Goal: Information Seeking & Learning: Learn about a topic

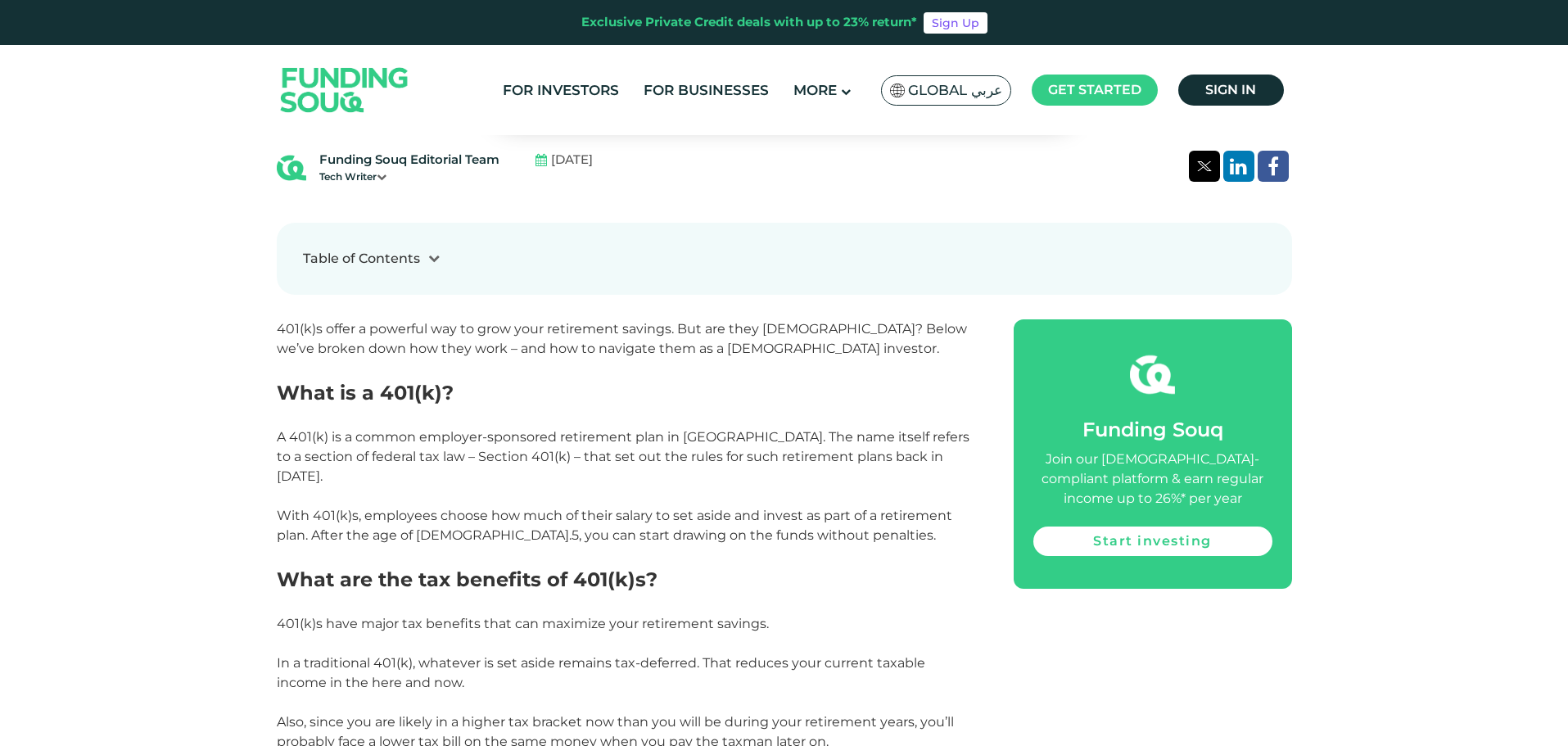
scroll to position [737, 0]
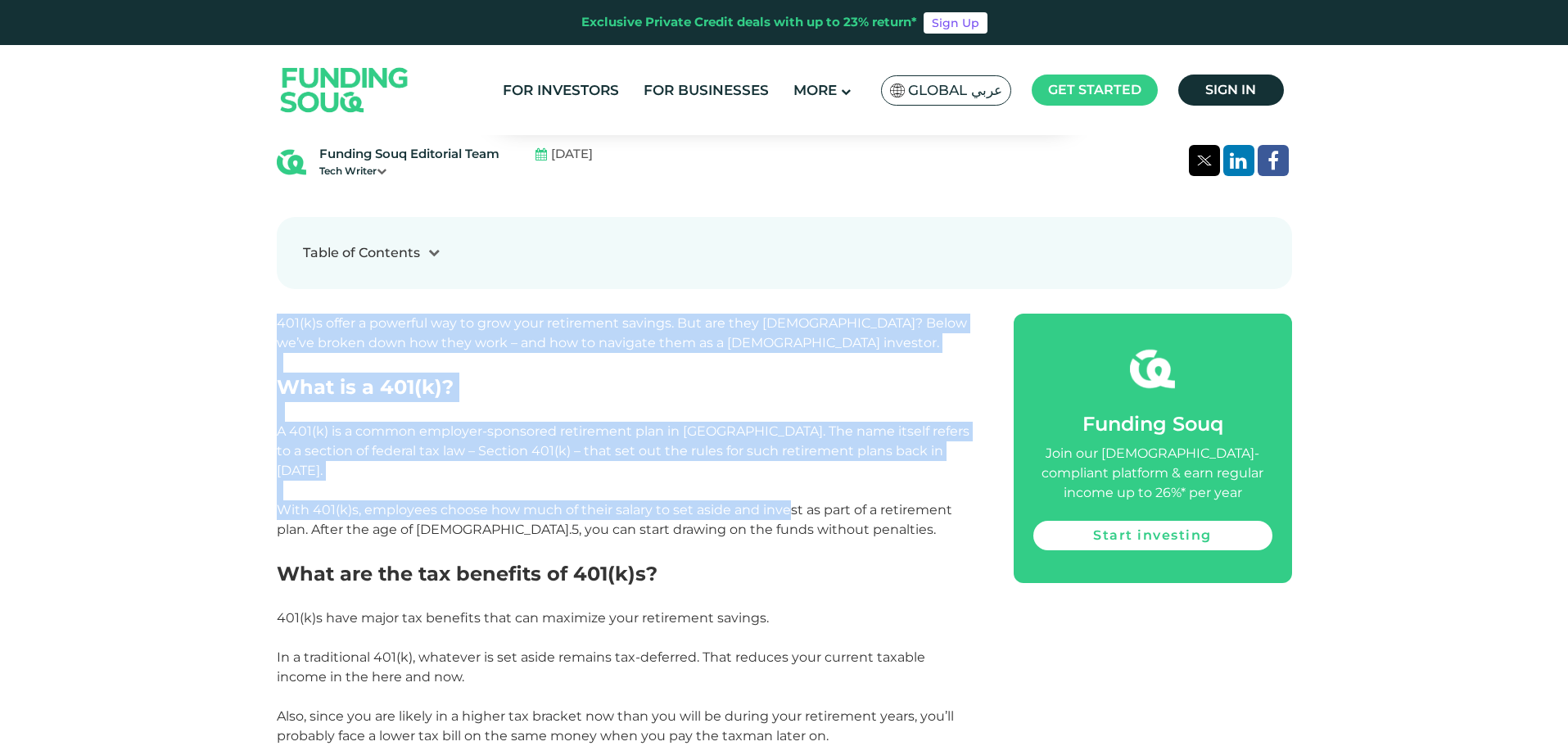
drag, startPoint x: 491, startPoint y: 401, endPoint x: 787, endPoint y: 497, distance: 311.2
click at [787, 503] on span "With 401(k)s, employees choose how much of their salary to set aside and invest…" at bounding box center [614, 520] width 676 height 35
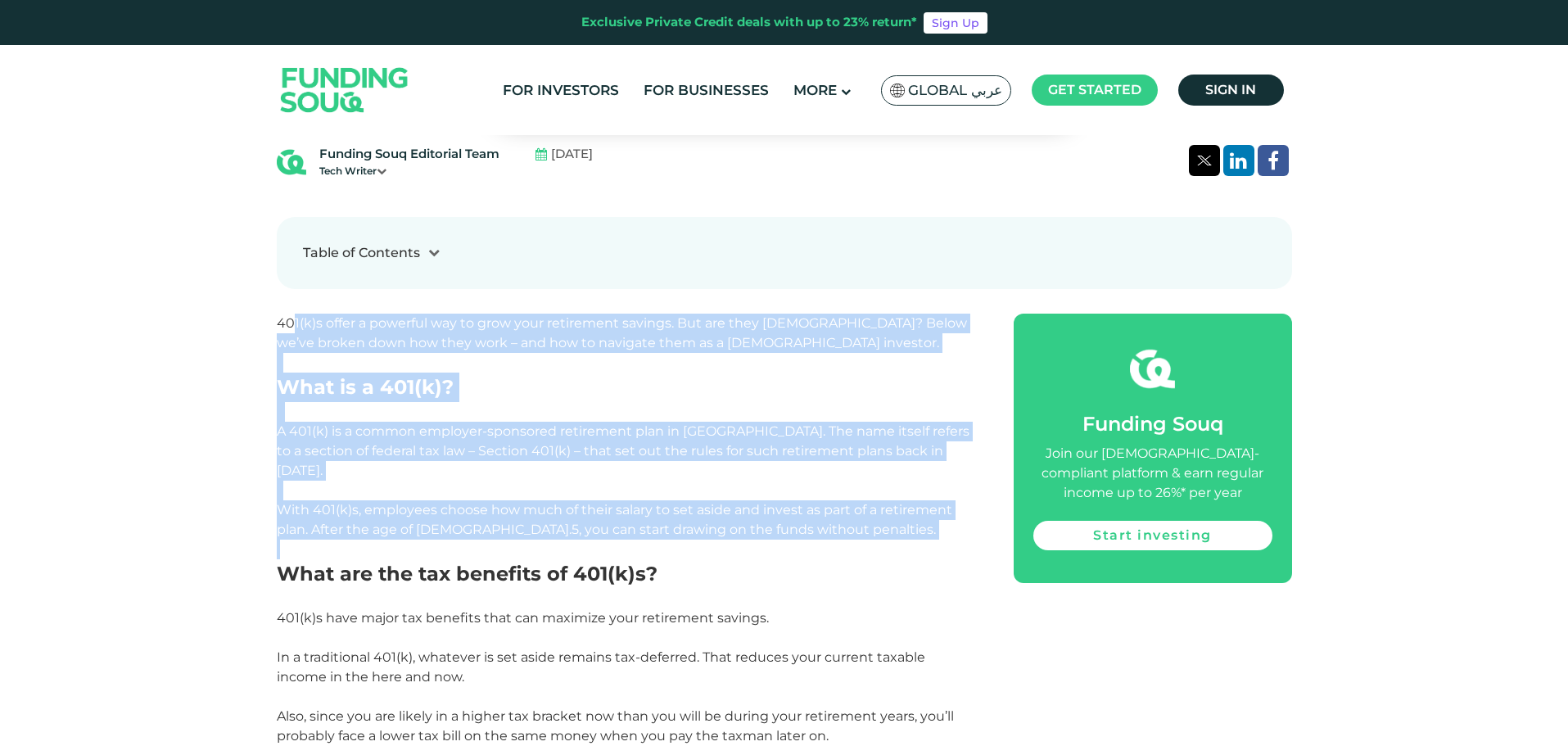
drag, startPoint x: 820, startPoint y: 521, endPoint x: 295, endPoint y: 313, distance: 564.7
click at [295, 313] on p "401(k)s offer a powerful way to grow your retirement savings. But are they [DEM…" at bounding box center [627, 333] width 700 height 40
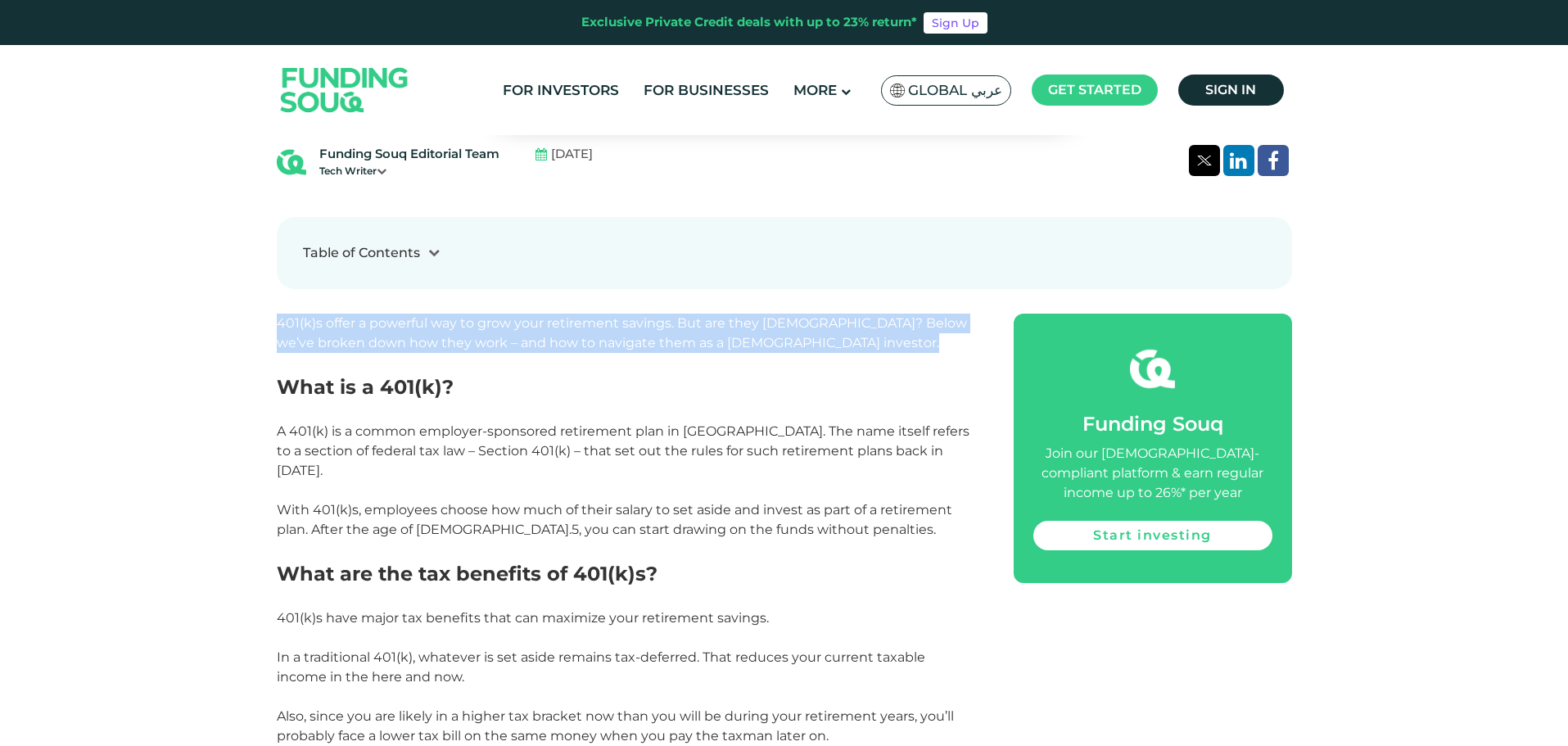
drag, startPoint x: 295, startPoint y: 313, endPoint x: 849, endPoint y: 338, distance: 554.6
click at [849, 338] on p "401(k)s offer a powerful way to grow your retirement savings. But are they [DEM…" at bounding box center [627, 333] width 700 height 40
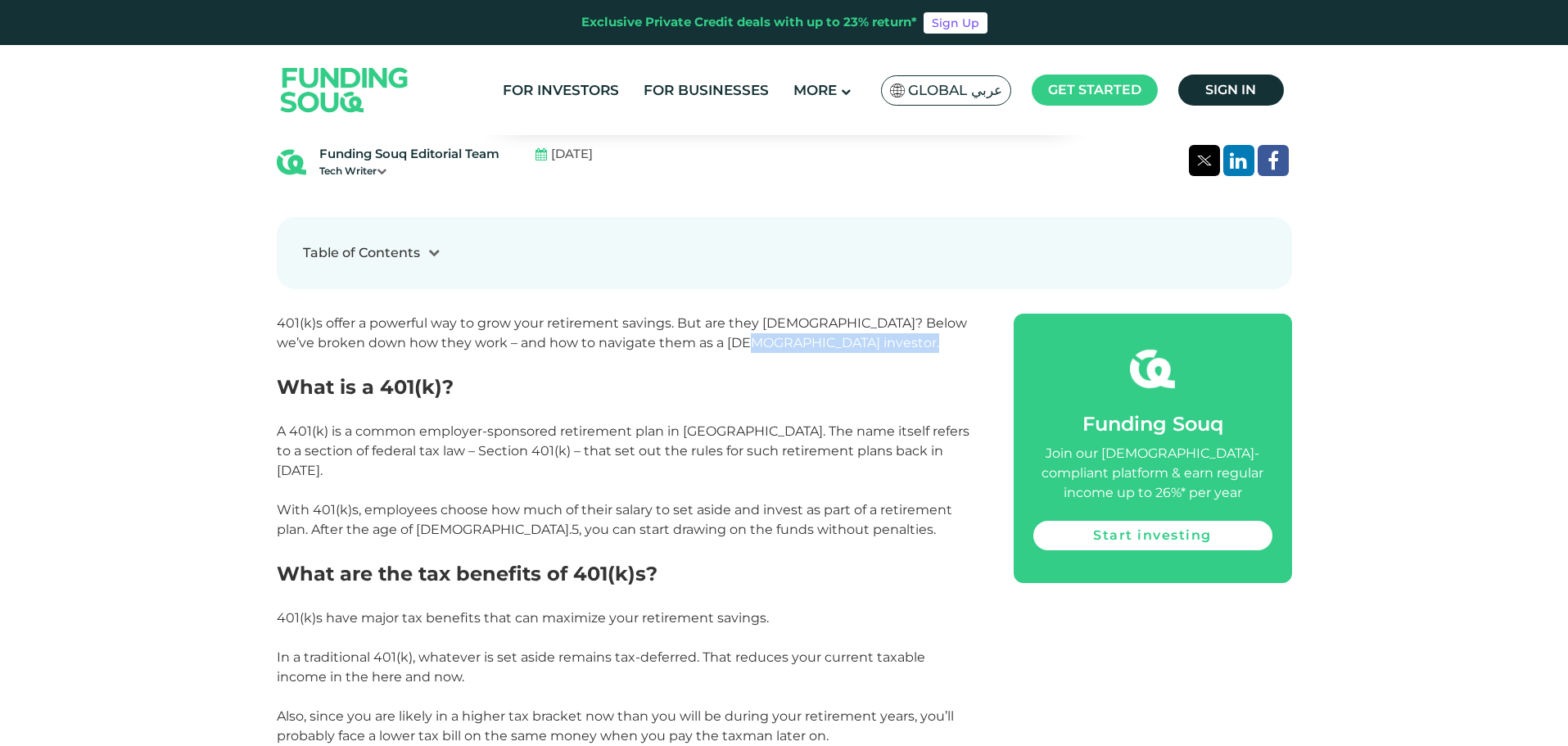
click at [847, 338] on p "401(k)s offer a powerful way to grow your retirement savings. But are they [DEM…" at bounding box center [627, 333] width 700 height 40
click at [849, 361] on p at bounding box center [627, 363] width 700 height 20
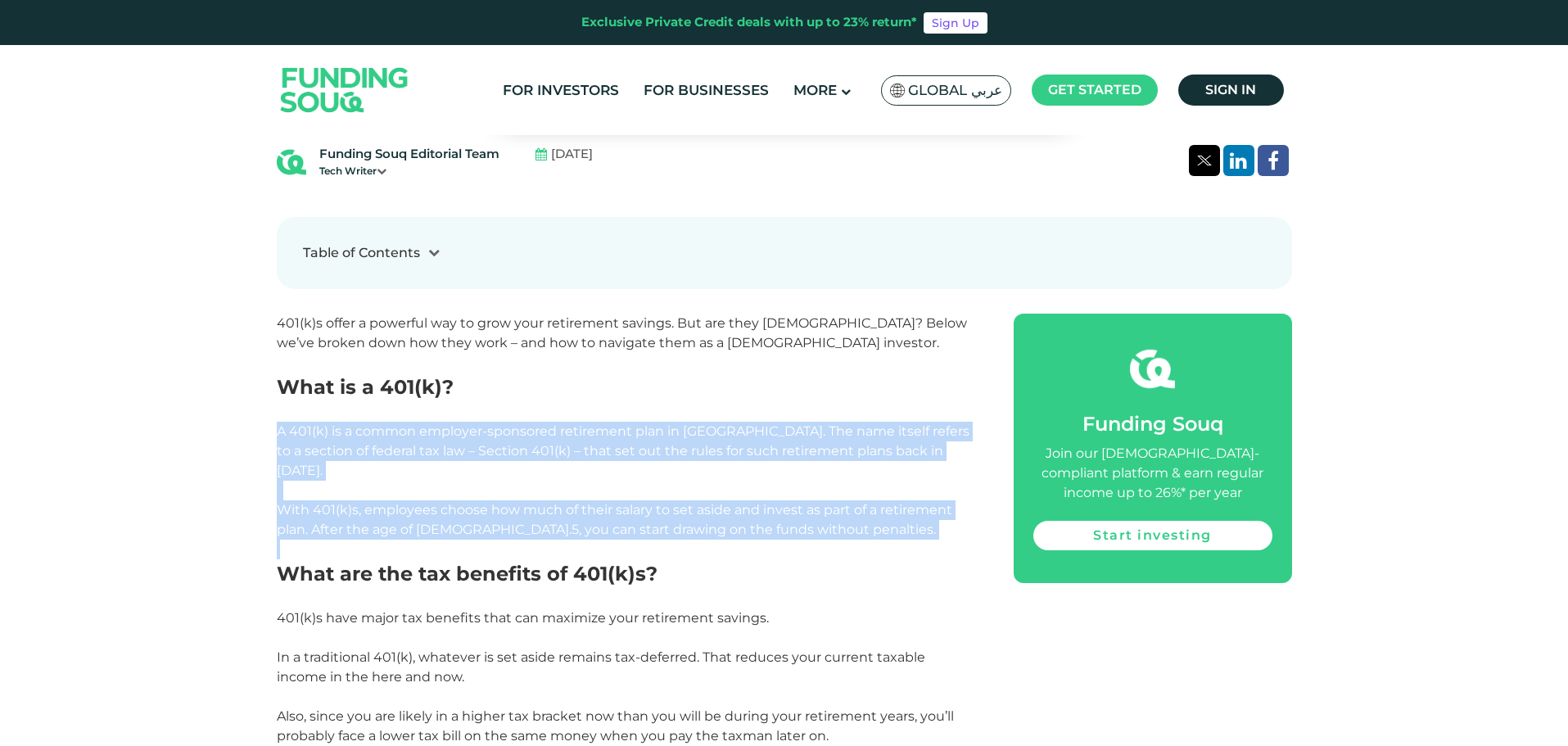
drag, startPoint x: 828, startPoint y: 530, endPoint x: 275, endPoint y: 436, distance: 560.9
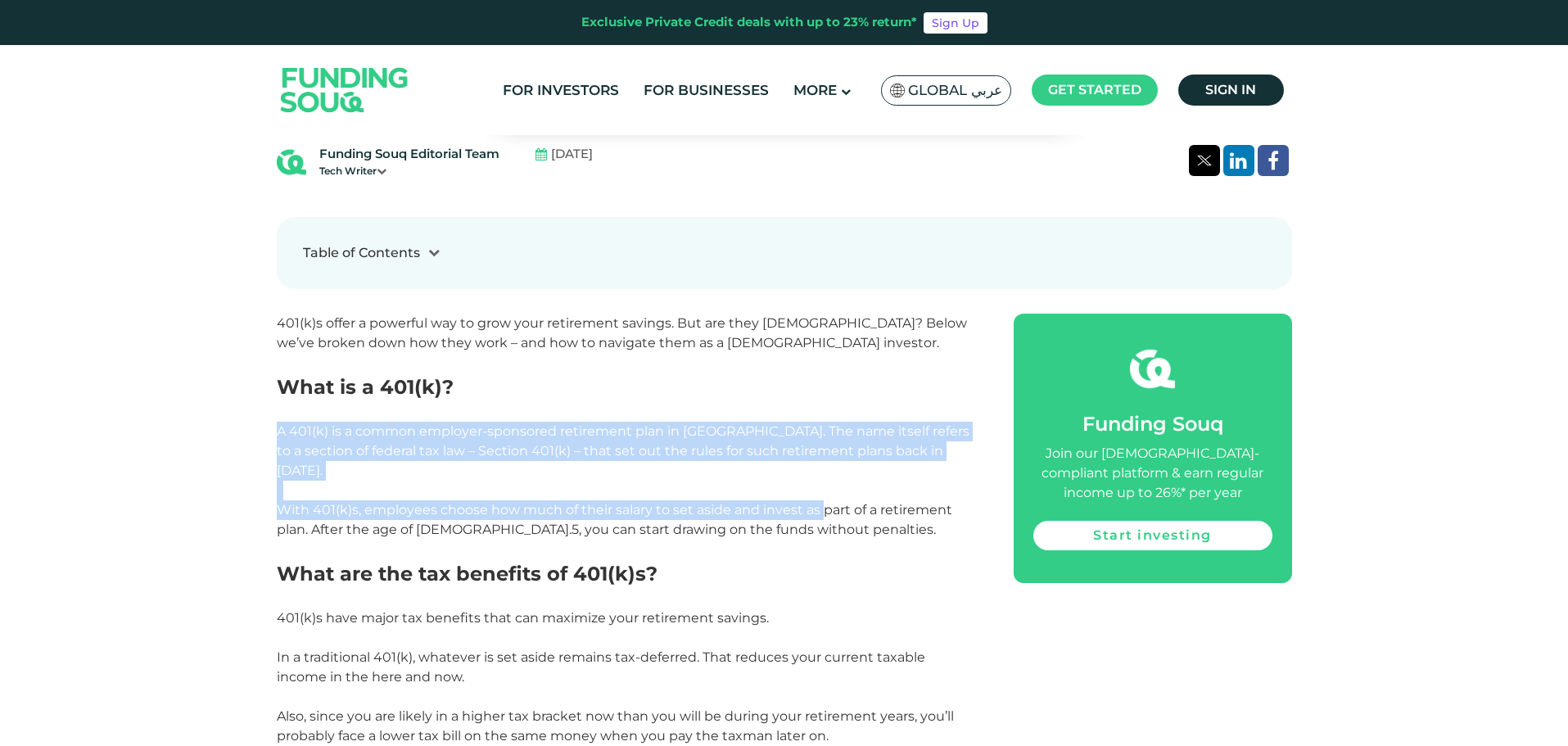
drag, startPoint x: 277, startPoint y: 435, endPoint x: 823, endPoint y: 487, distance: 548.5
click at [823, 503] on span "With 401(k)s, employees choose how much of their salary to set aside and invest…" at bounding box center [614, 520] width 676 height 35
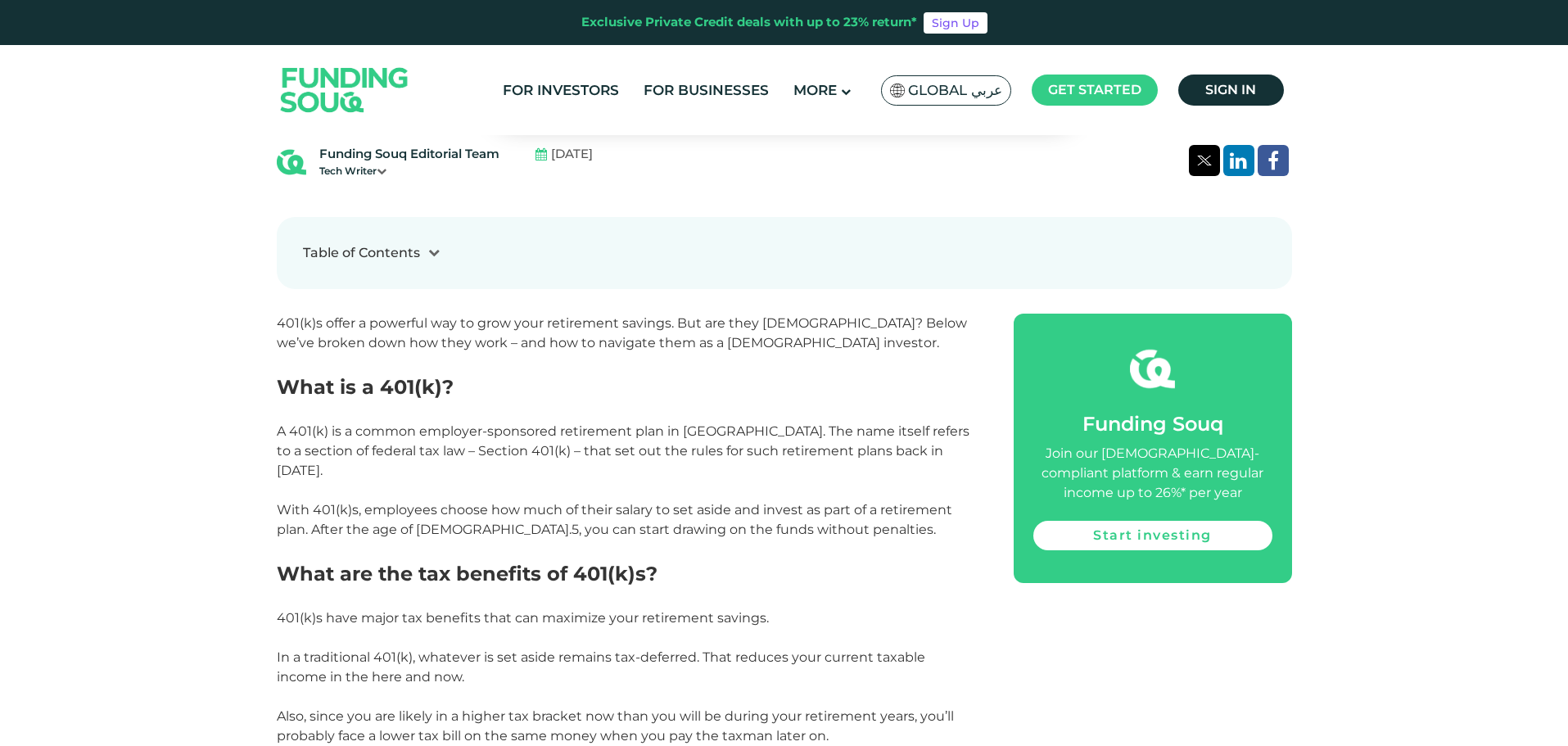
click at [823, 503] on span "With 401(k)s, employees choose how much of their salary to set aside and invest…" at bounding box center [614, 520] width 676 height 35
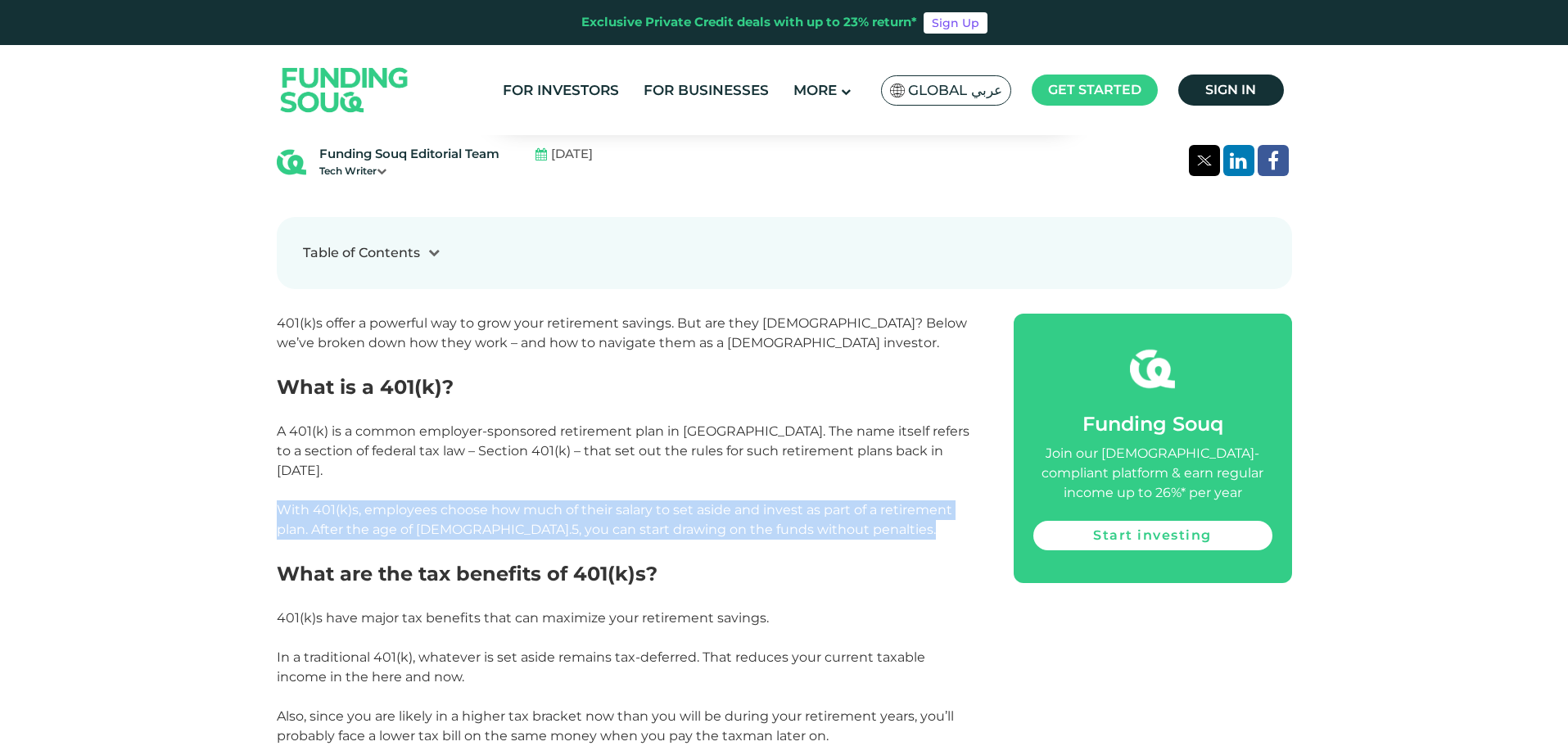
click at [823, 503] on span "With 401(k)s, employees choose how much of their salary to set aside and invest…" at bounding box center [614, 520] width 676 height 35
click at [803, 509] on p "With 401(k)s, employees choose how much of their salary to set aside and invest…" at bounding box center [627, 521] width 700 height 40
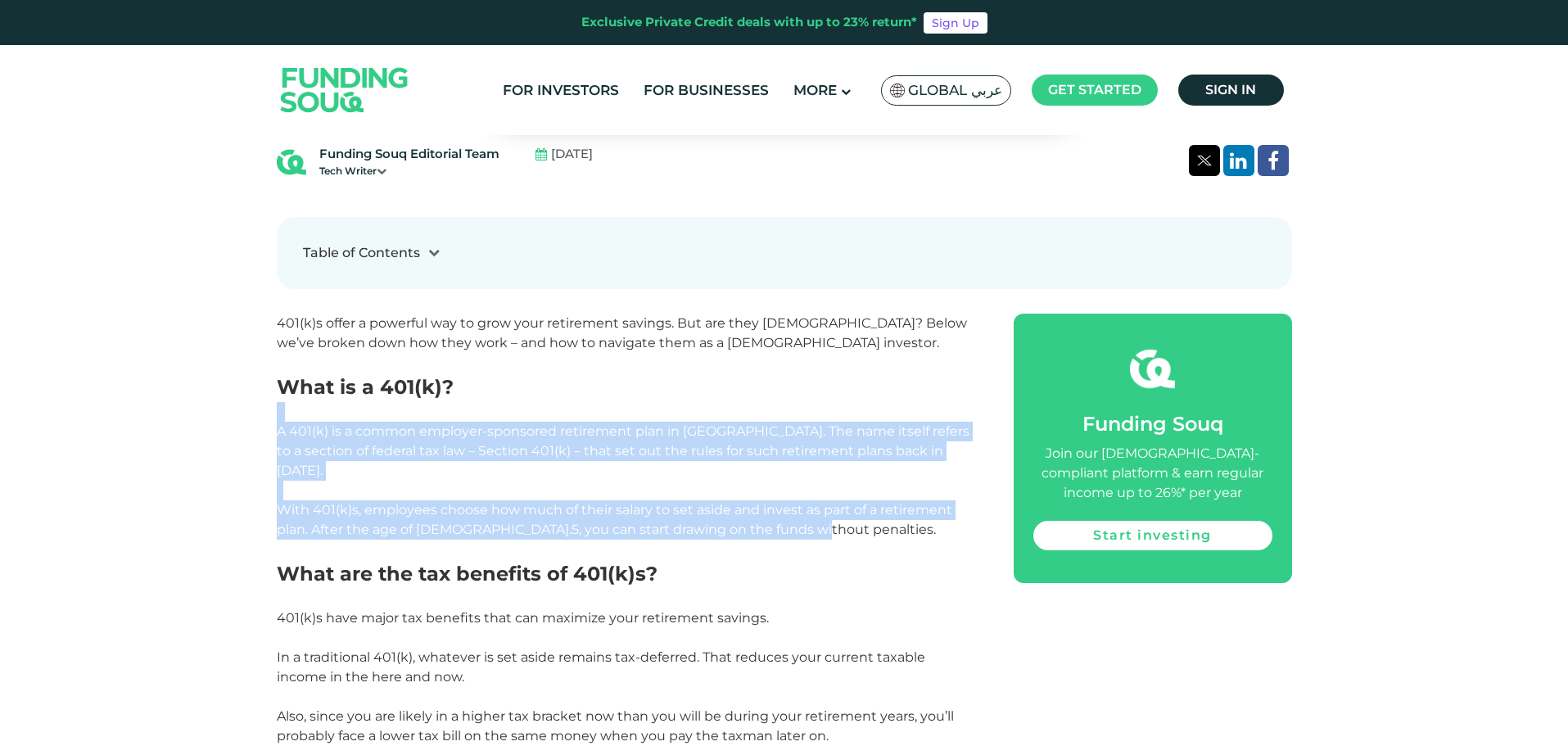
drag, startPoint x: 827, startPoint y: 514, endPoint x: 273, endPoint y: 417, distance: 562.4
drag, startPoint x: 273, startPoint y: 417, endPoint x: 902, endPoint y: 534, distance: 639.8
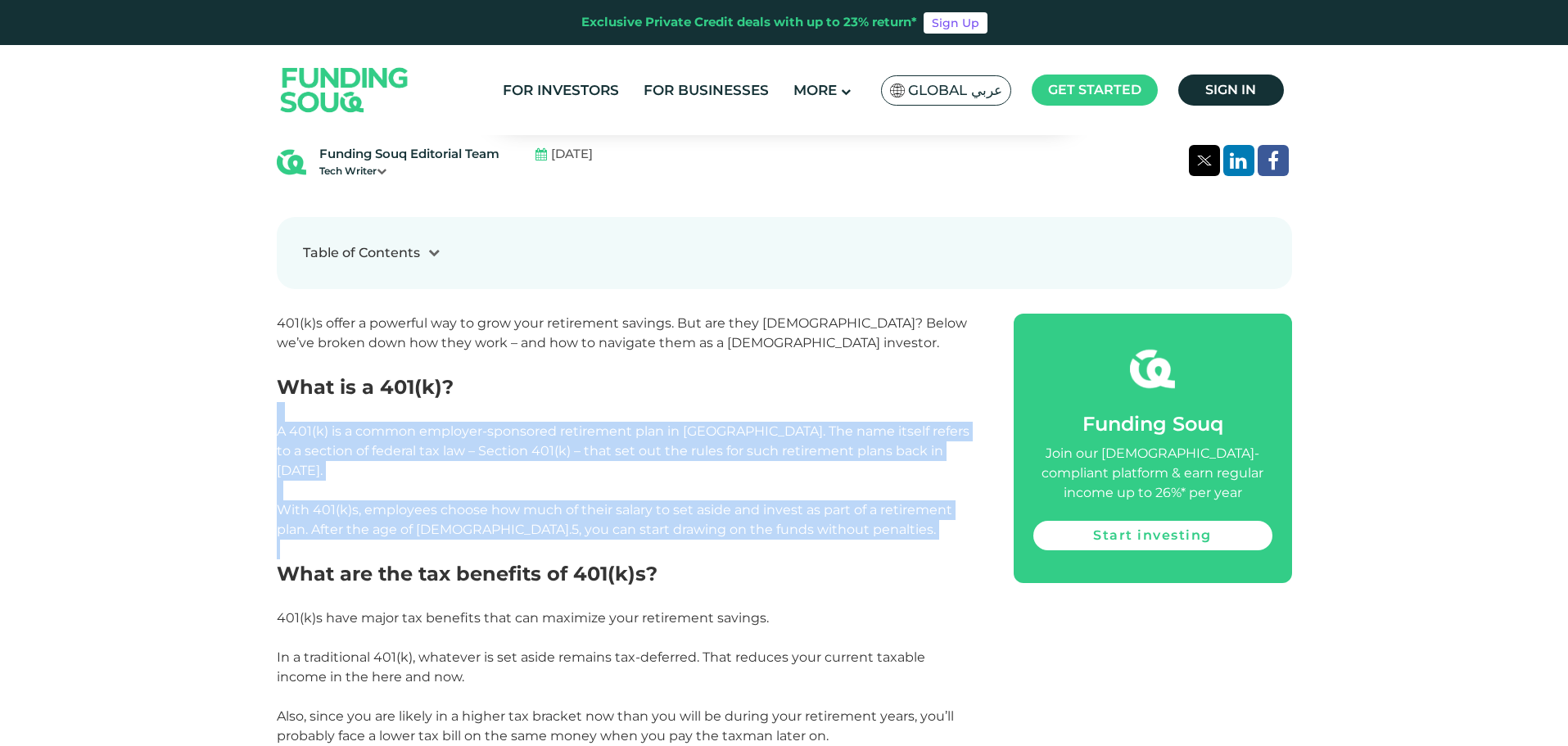
click at [902, 540] on p at bounding box center [627, 549] width 700 height 20
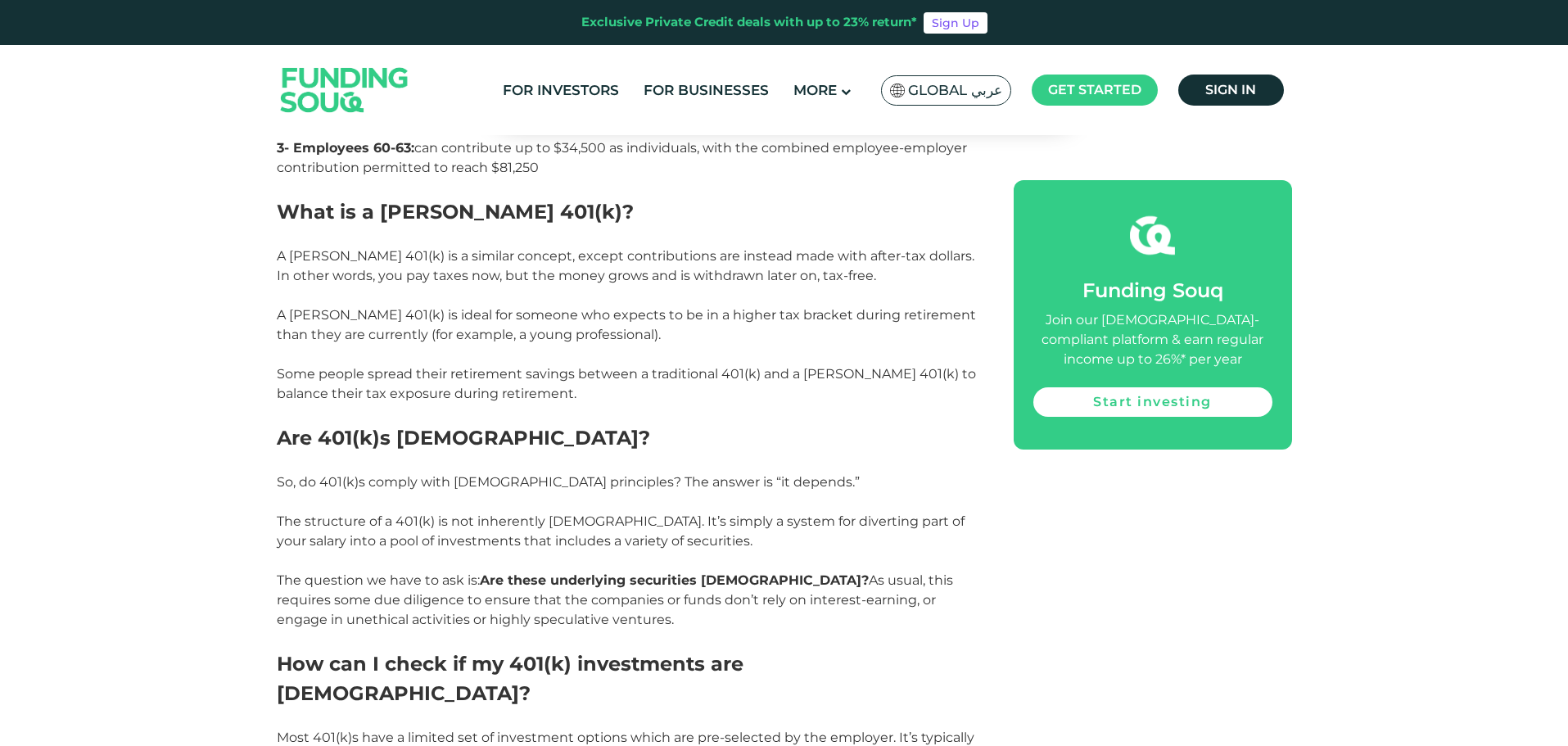
scroll to position [1966, 0]
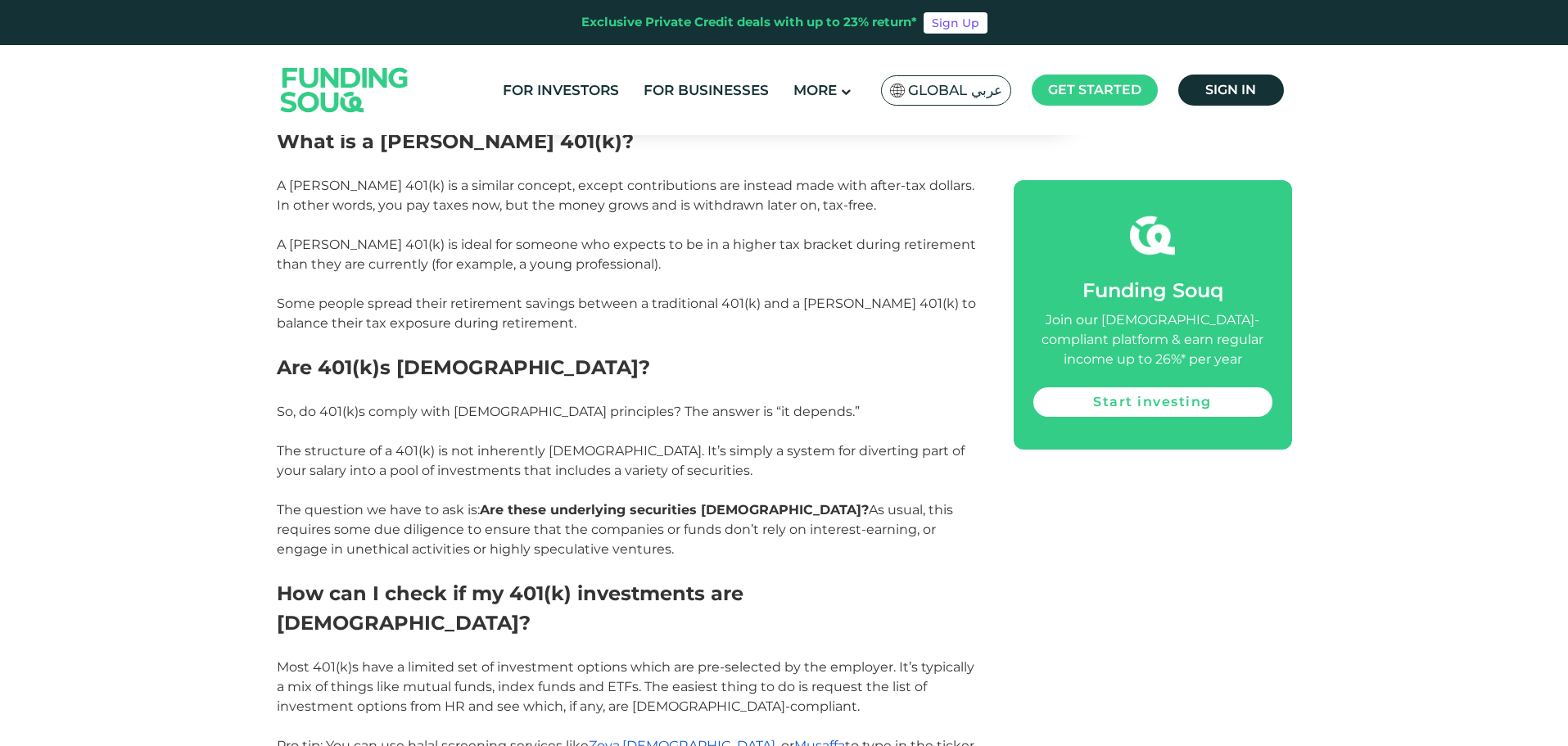
click at [866, 503] on span "The structure of a 401(k) is not inherently [DEMOGRAPHIC_DATA]. It’s simply a s…" at bounding box center [620, 500] width 688 height 114
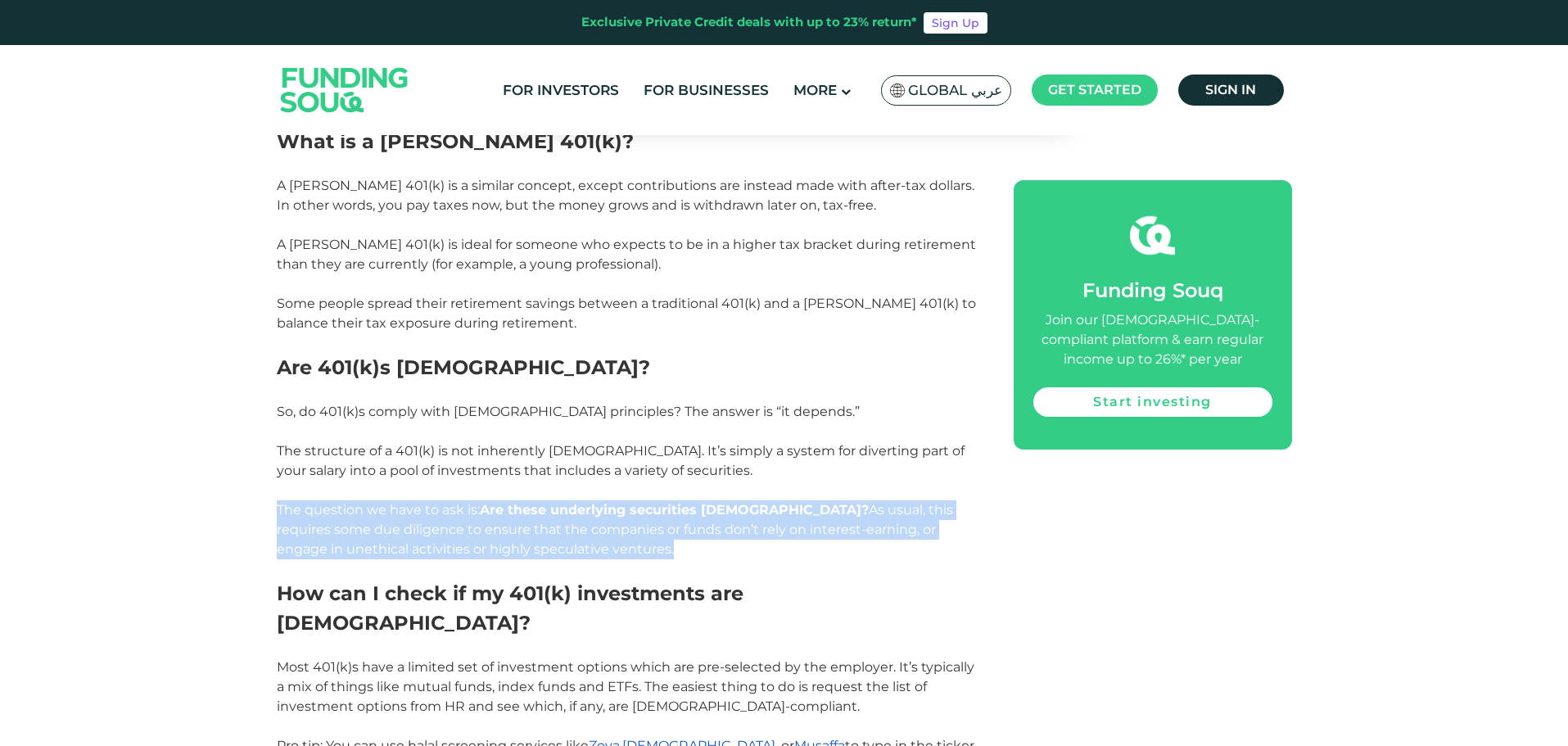
click at [866, 503] on span "The structure of a 401(k) is not inherently [DEMOGRAPHIC_DATA]. It’s simply a s…" at bounding box center [620, 500] width 688 height 114
click at [578, 517] on span "The structure of a 401(k) is not inherently [DEMOGRAPHIC_DATA]. It’s simply a s…" at bounding box center [620, 500] width 688 height 114
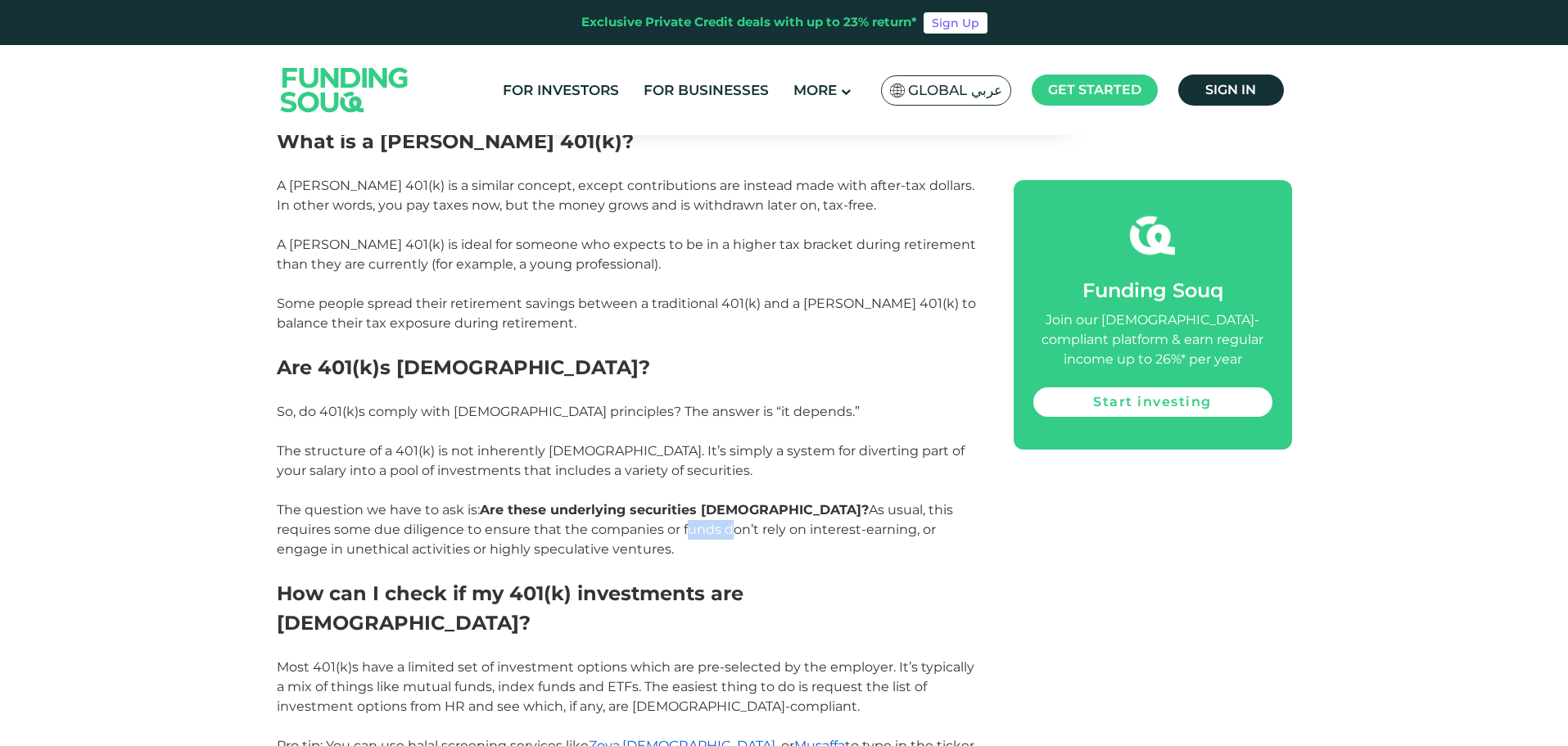
click at [578, 517] on span "The structure of a 401(k) is not inherently [DEMOGRAPHIC_DATA]. It’s simply a s…" at bounding box center [620, 500] width 688 height 114
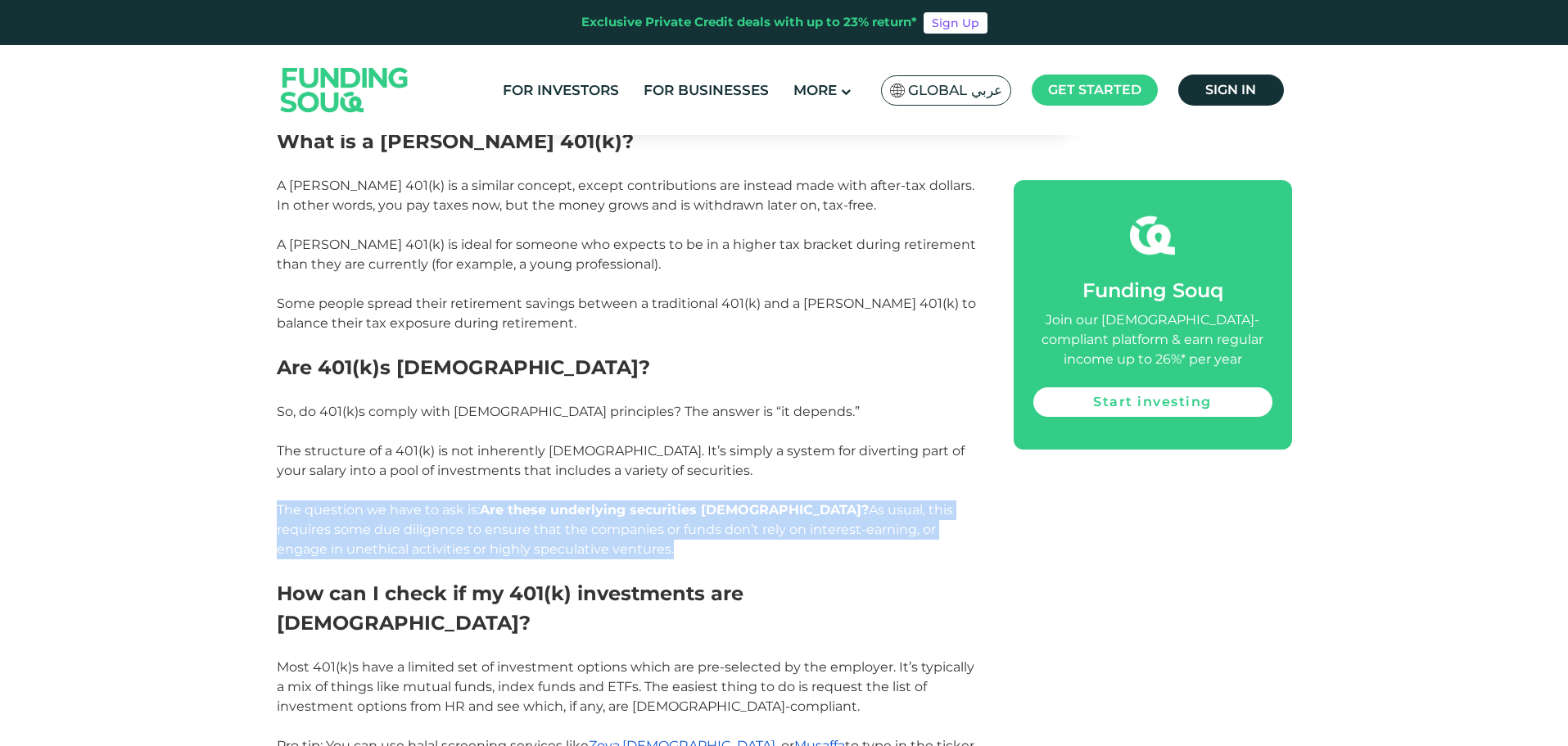
click at [578, 517] on span "The structure of a 401(k) is not inherently [DEMOGRAPHIC_DATA]. It’s simply a s…" at bounding box center [620, 500] width 688 height 114
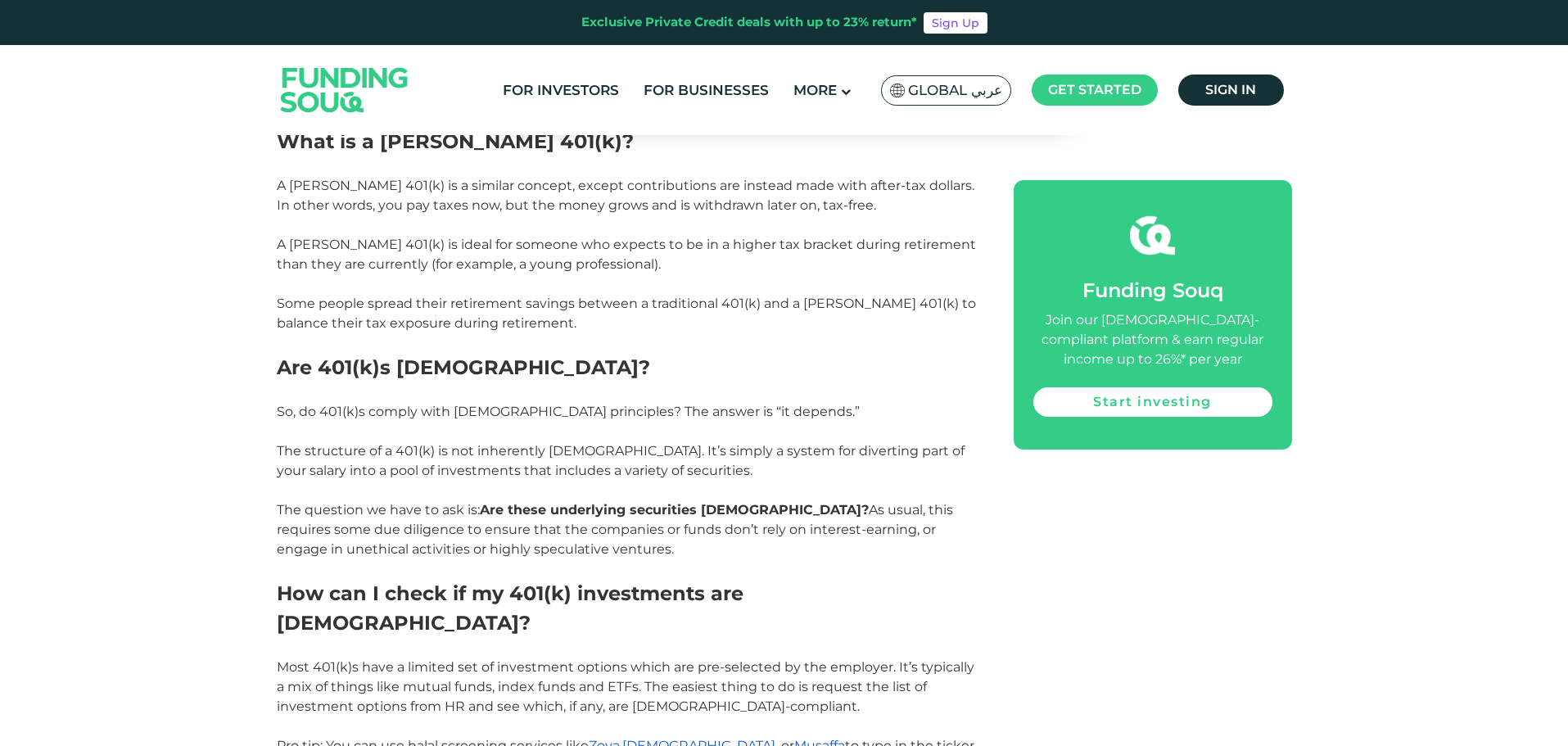
click at [476, 450] on span "The structure of a 401(k) is not inherently [DEMOGRAPHIC_DATA]. It’s simply a s…" at bounding box center [620, 500] width 688 height 114
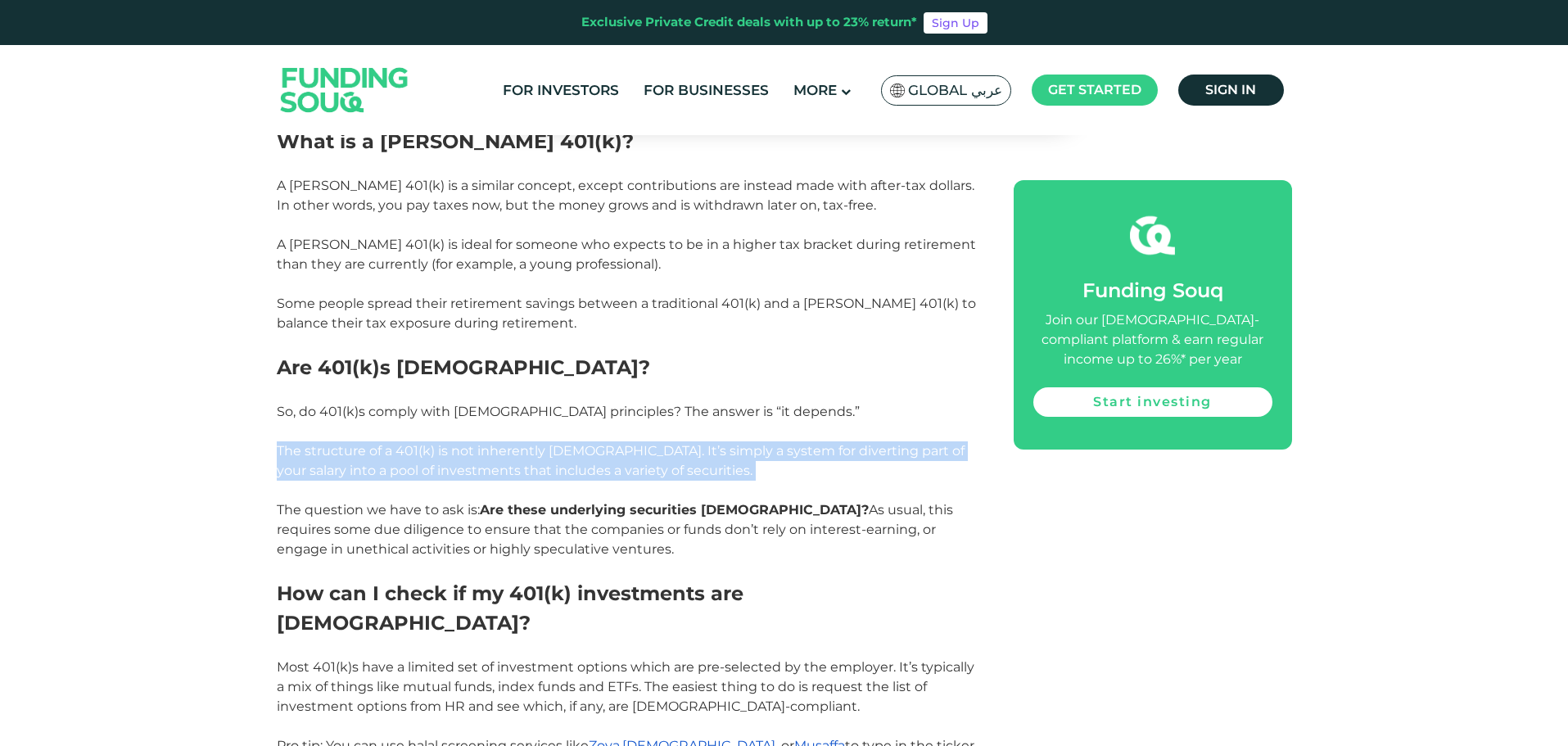
click at [476, 450] on span "The structure of a 401(k) is not inherently [DEMOGRAPHIC_DATA]. It’s simply a s…" at bounding box center [620, 500] width 688 height 114
copy span "The structure of a 401(k) is not inherently [DEMOGRAPHIC_DATA]. It’s simply a s…"
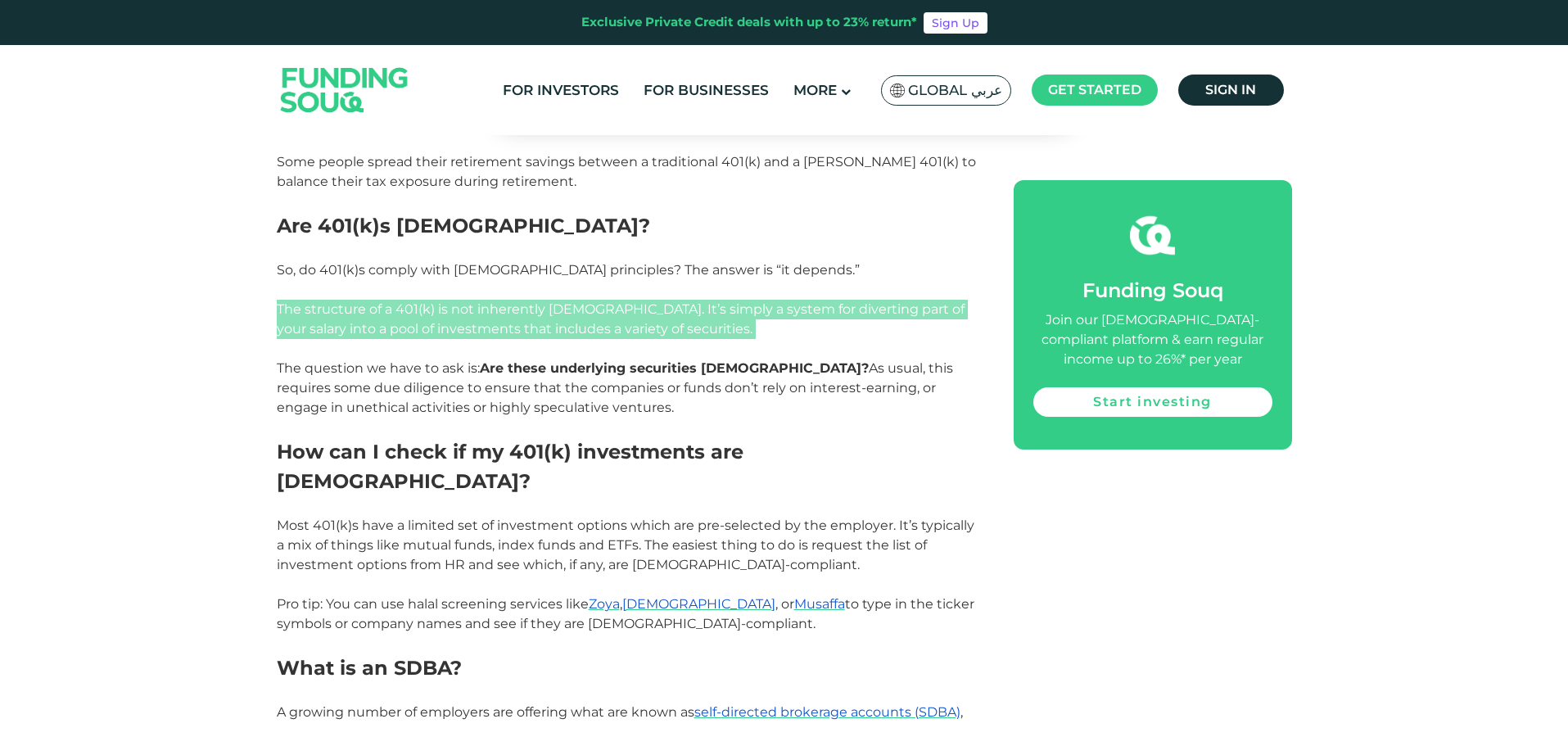
scroll to position [2130, 0]
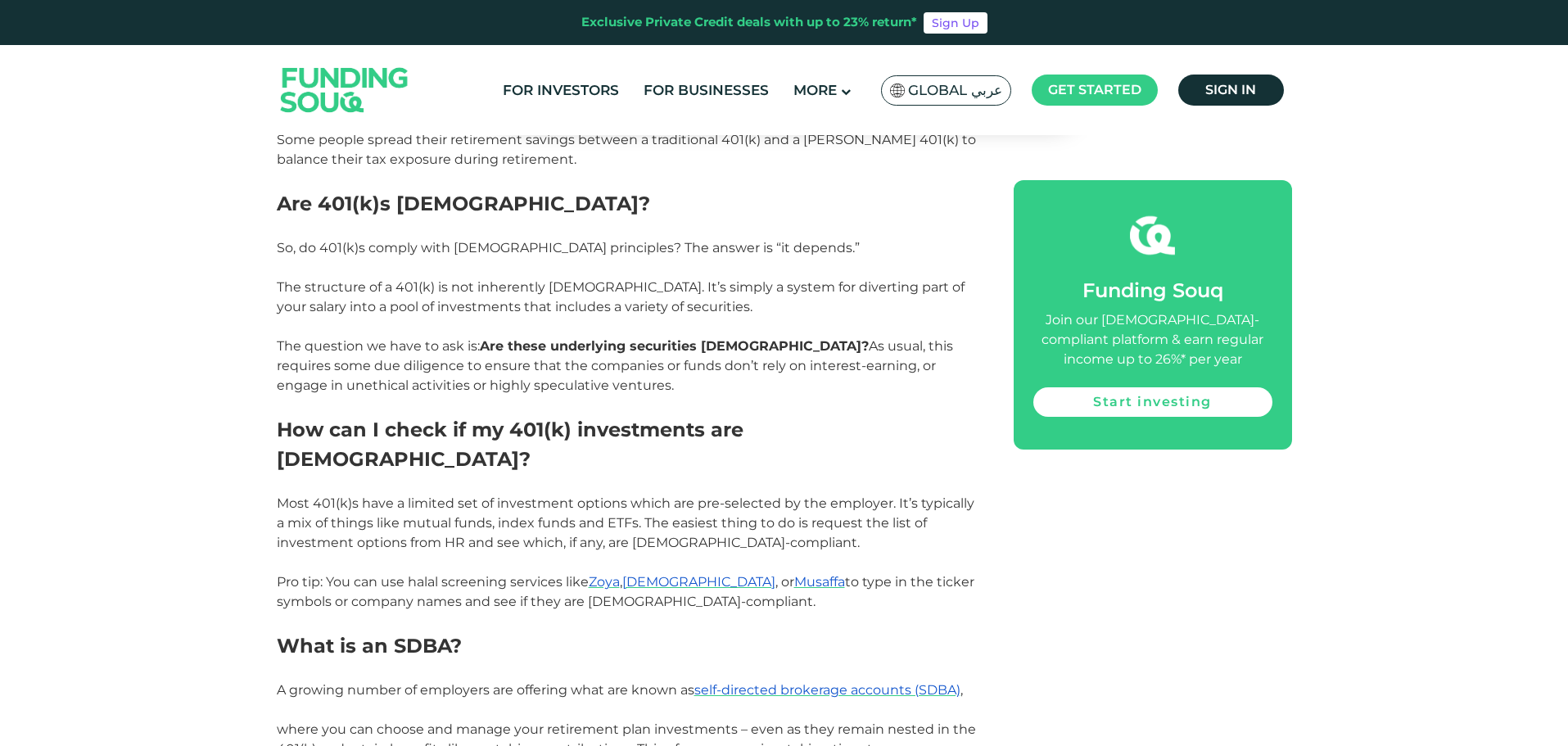
click at [565, 496] on span "Most 401(k)s have a limited set of investment options which are pre-selected by…" at bounding box center [626, 523] width 697 height 55
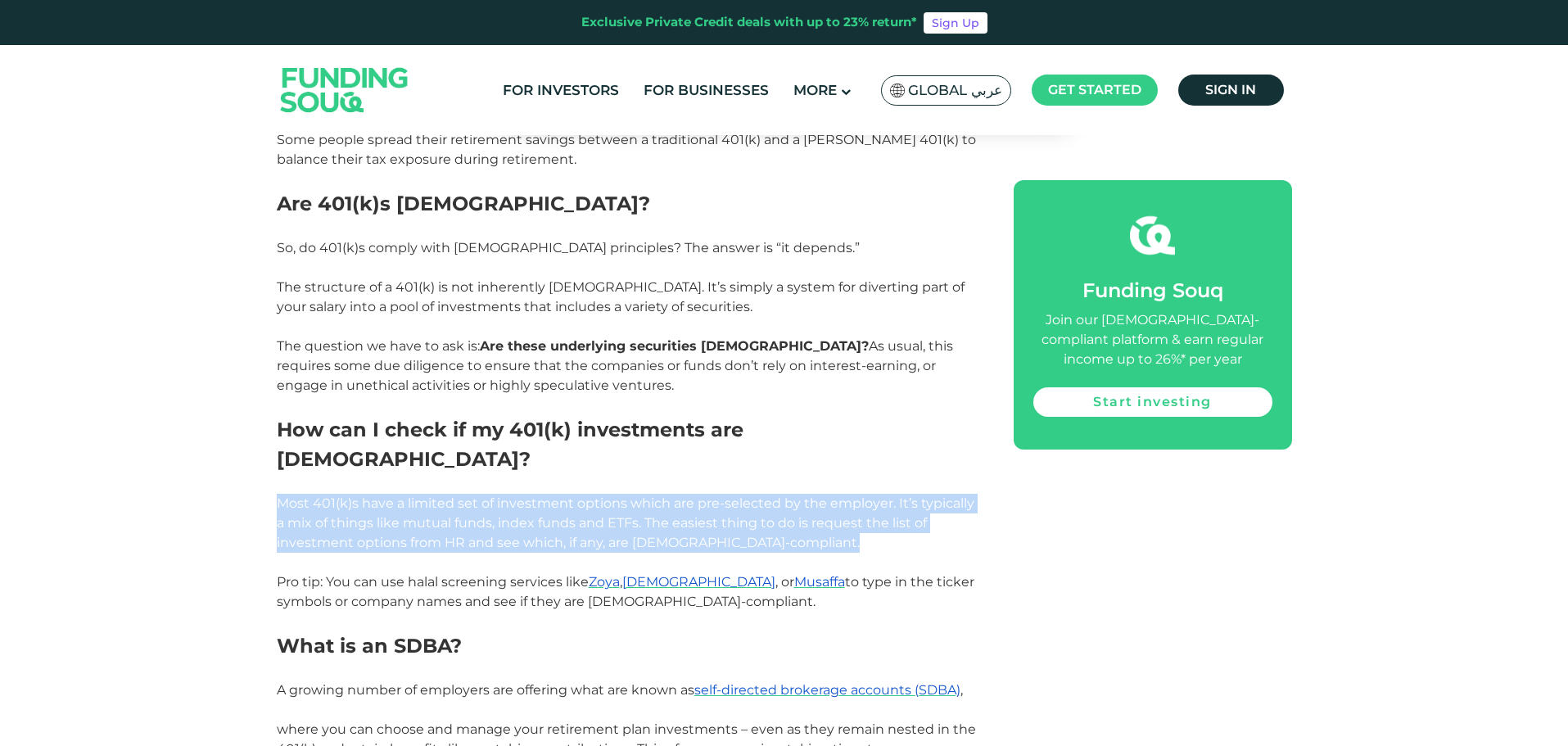
click at [565, 496] on span "Most 401(k)s have a limited set of investment options which are pre-selected by…" at bounding box center [626, 523] width 697 height 55
click at [375, 494] on p "Most 401(k)s have a limited set of investment options which are pre-selected by…" at bounding box center [627, 523] width 700 height 59
drag, startPoint x: 279, startPoint y: 454, endPoint x: 830, endPoint y: 495, distance: 552.5
click at [830, 495] on p "Most 401(k)s have a limited set of investment options which are pre-selected by…" at bounding box center [627, 523] width 700 height 59
copy span "Most 401(k)s have a limited set of investment options which are pre-selected by…"
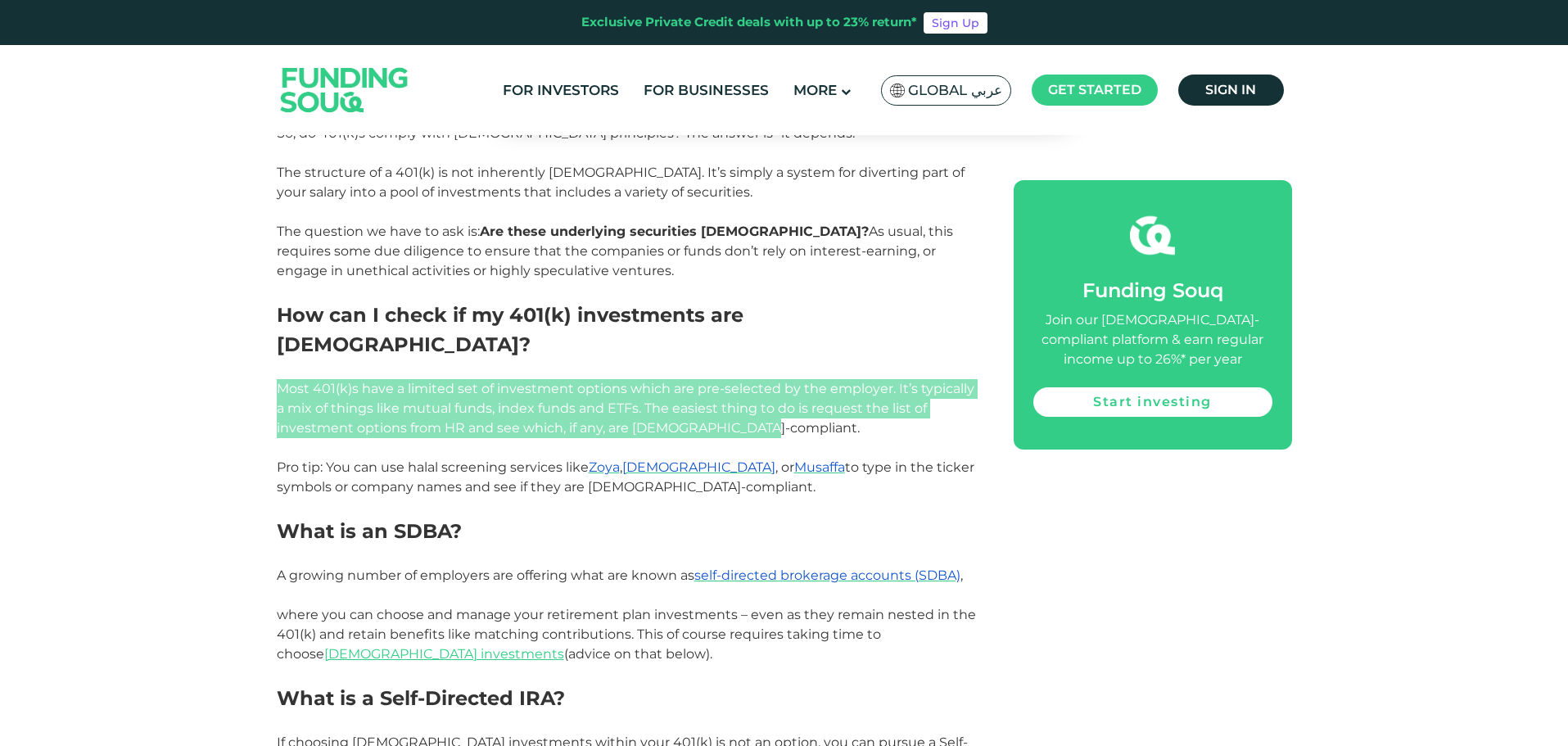
scroll to position [2293, 0]
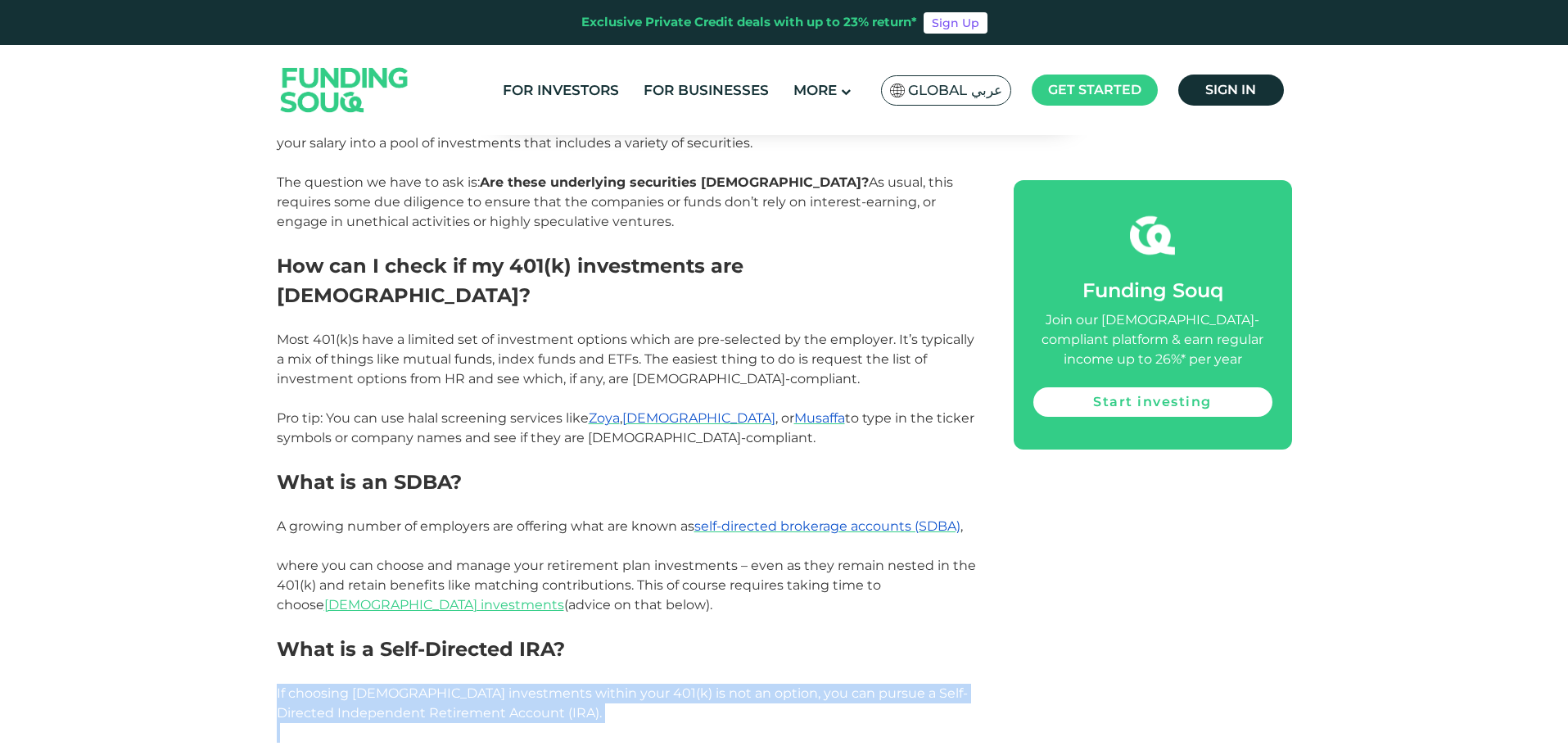
drag, startPoint x: 657, startPoint y: 620, endPoint x: 669, endPoint y: 679, distance: 60.2
click at [669, 679] on div "401(k)s offer a powerful way to grow your retirement savings. But are they [DEM…" at bounding box center [627, 337] width 700 height 3158
click at [669, 724] on p at bounding box center [627, 733] width 700 height 20
drag, startPoint x: 669, startPoint y: 679, endPoint x: 683, endPoint y: 610, distance: 70.4
click at [683, 610] on div "401(k)s offer a powerful way to grow your retirement savings. But are they [DEM…" at bounding box center [627, 337] width 700 height 3158
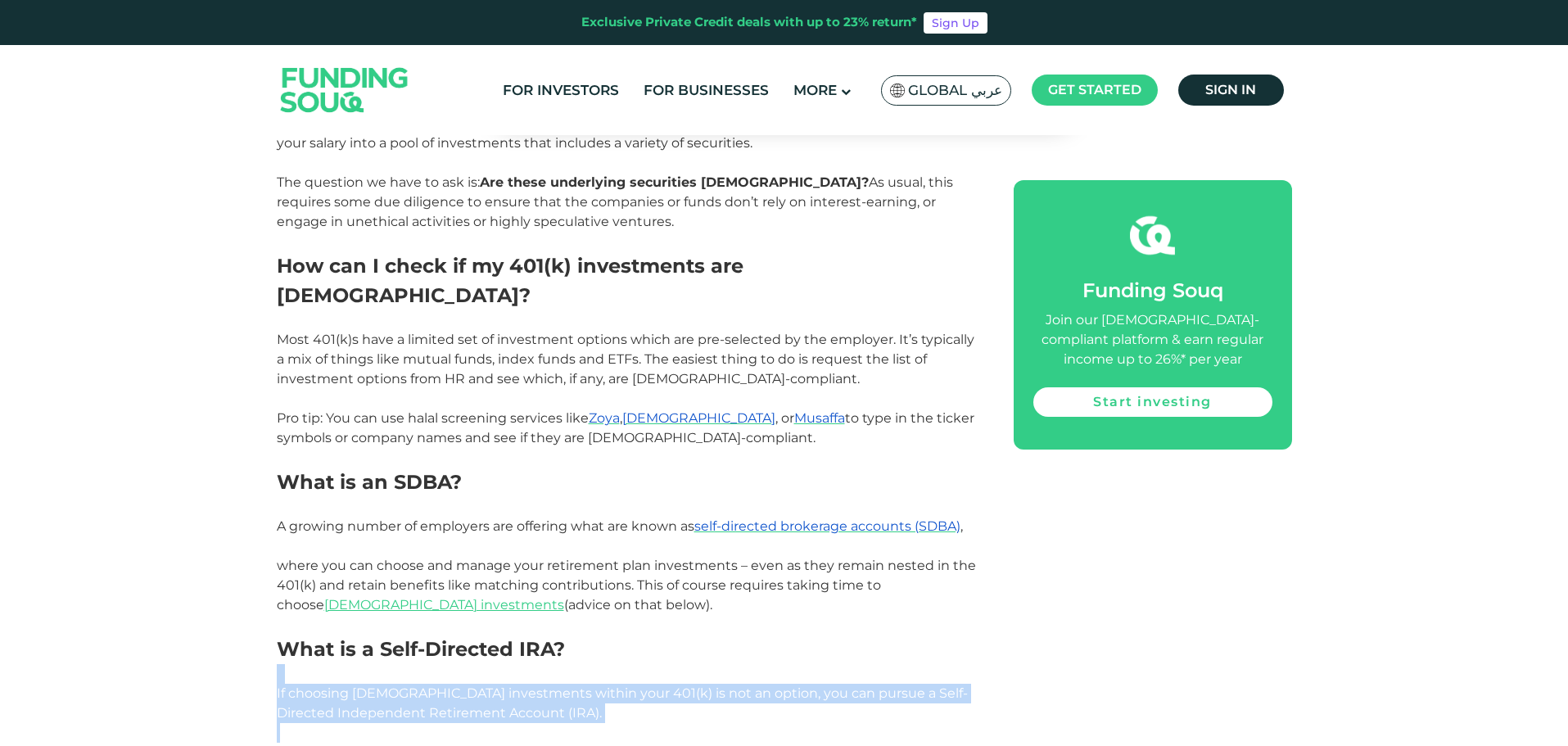
click at [683, 635] on h2 "What is a Self-Directed IRA?" at bounding box center [627, 649] width 700 height 29
drag, startPoint x: 683, startPoint y: 610, endPoint x: 691, endPoint y: 677, distance: 67.5
click at [691, 677] on div "401(k)s offer a powerful way to grow your retirement savings. But are they [DEM…" at bounding box center [627, 337] width 700 height 3158
click at [691, 724] on p at bounding box center [627, 733] width 700 height 20
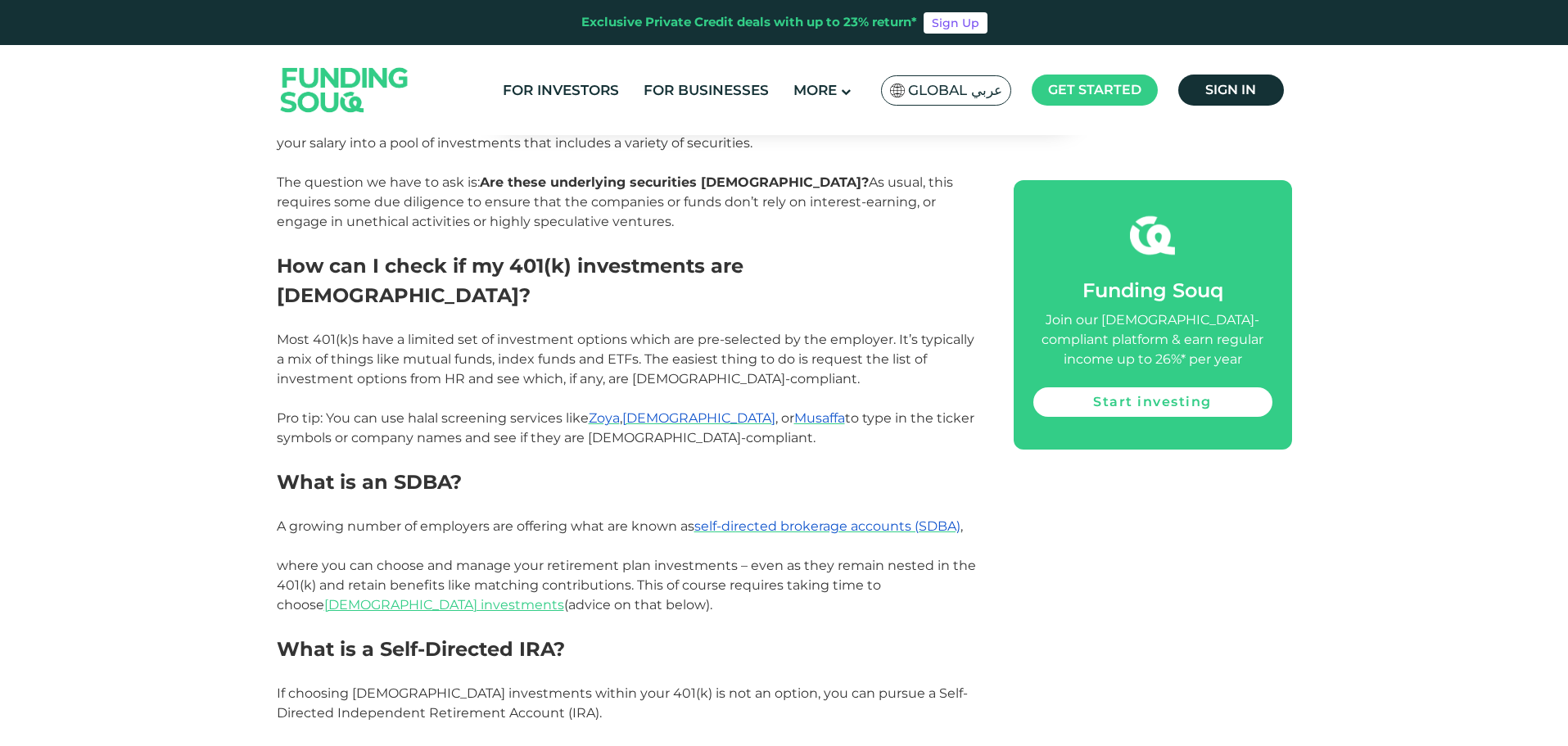
click at [691, 724] on p at bounding box center [627, 733] width 700 height 20
click at [755, 686] on span "If choosing [DEMOGRAPHIC_DATA] investments within your 401(k) is not an option,…" at bounding box center [622, 703] width 691 height 35
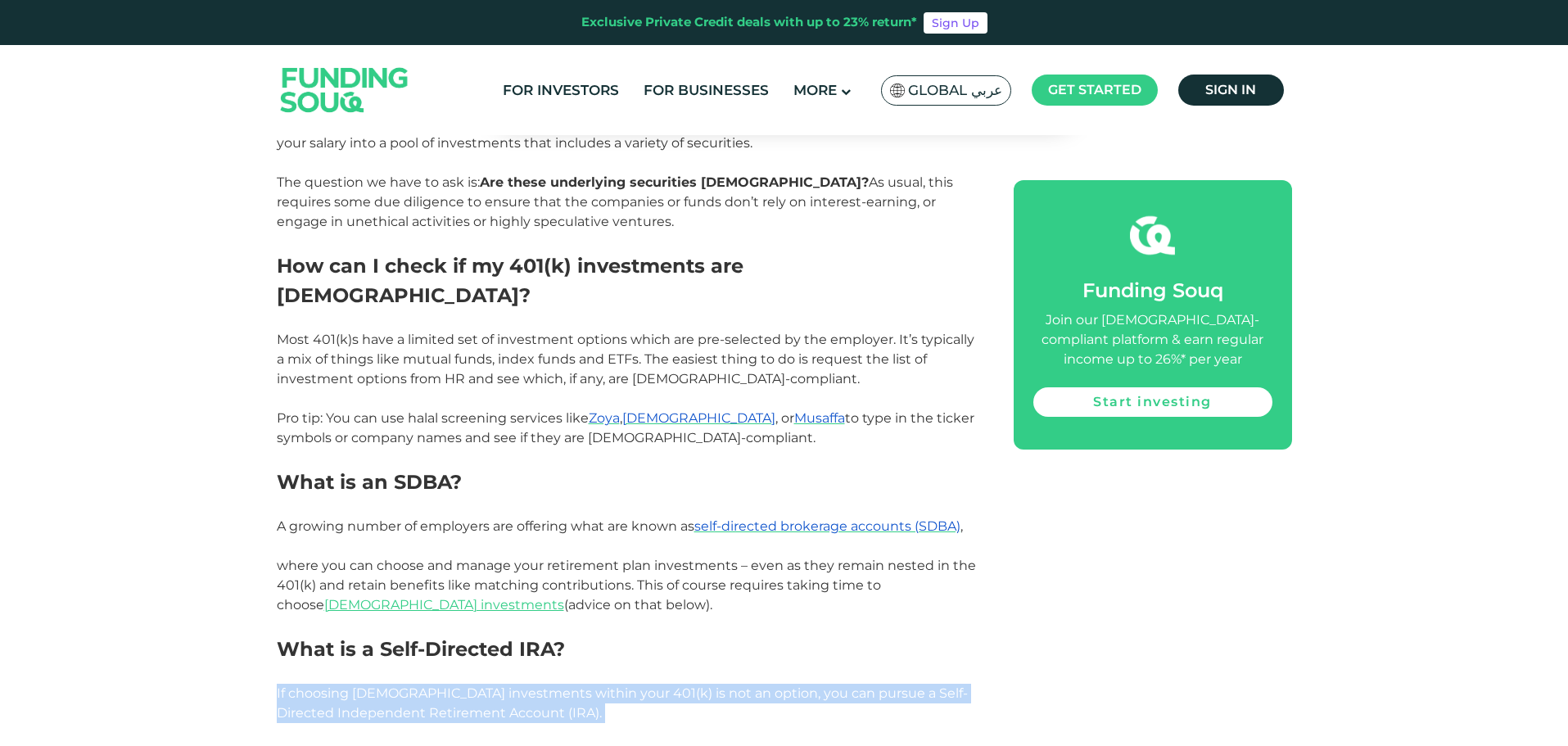
drag, startPoint x: 755, startPoint y: 642, endPoint x: 744, endPoint y: 656, distance: 17.8
click at [755, 686] on span "If choosing [DEMOGRAPHIC_DATA] investments within your 401(k) is not an option,…" at bounding box center [622, 703] width 691 height 35
click at [744, 684] on p "If choosing [DEMOGRAPHIC_DATA] investments within your 401(k) is not an option,…" at bounding box center [627, 704] width 700 height 40
drag, startPoint x: 620, startPoint y: 680, endPoint x: 266, endPoint y: 648, distance: 355.4
click at [266, 648] on div "Home Blog Shariah Compliance 1" at bounding box center [784, 307] width 1568 height 4906
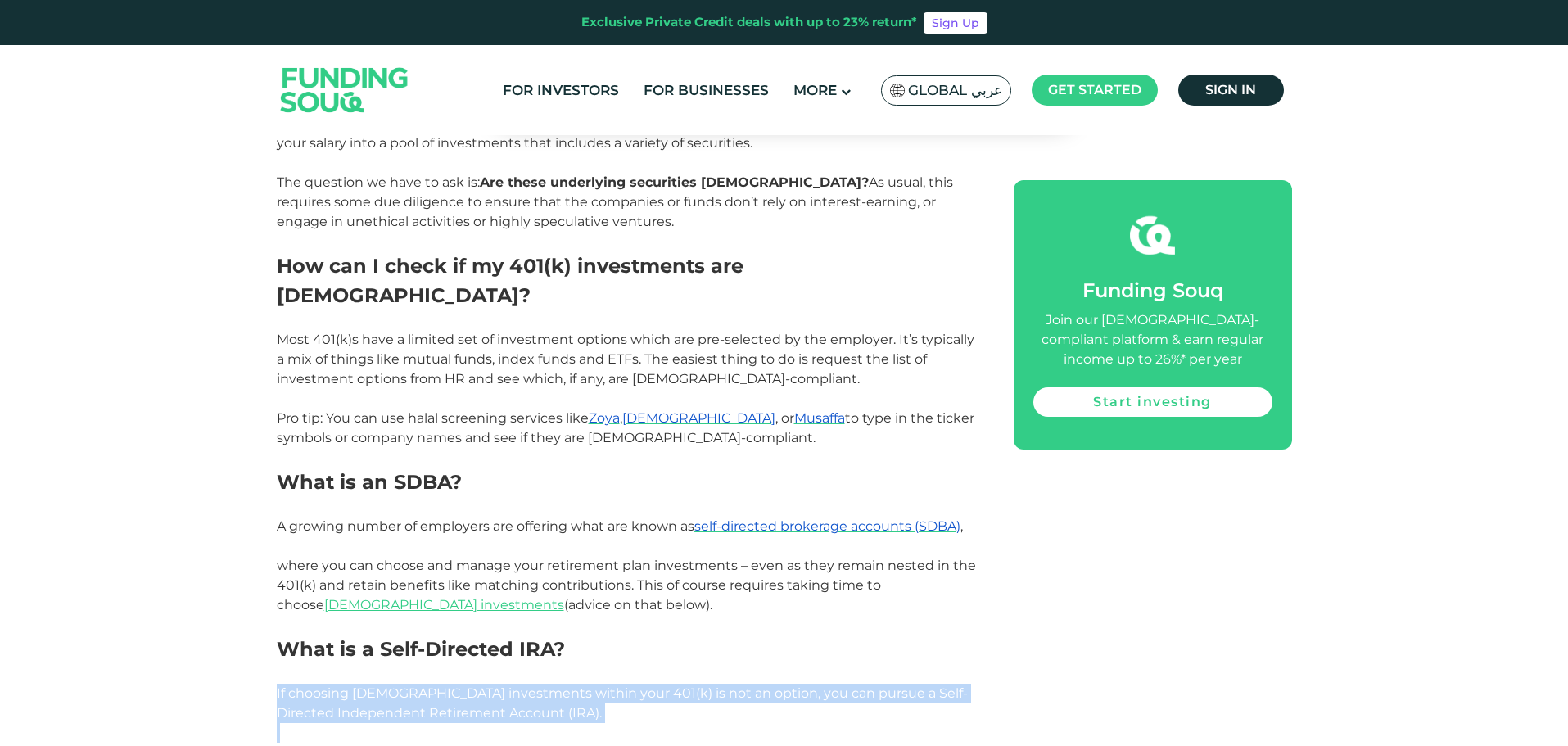
click at [266, 648] on div "Home Blog Shariah Compliance 1" at bounding box center [784, 307] width 1568 height 4906
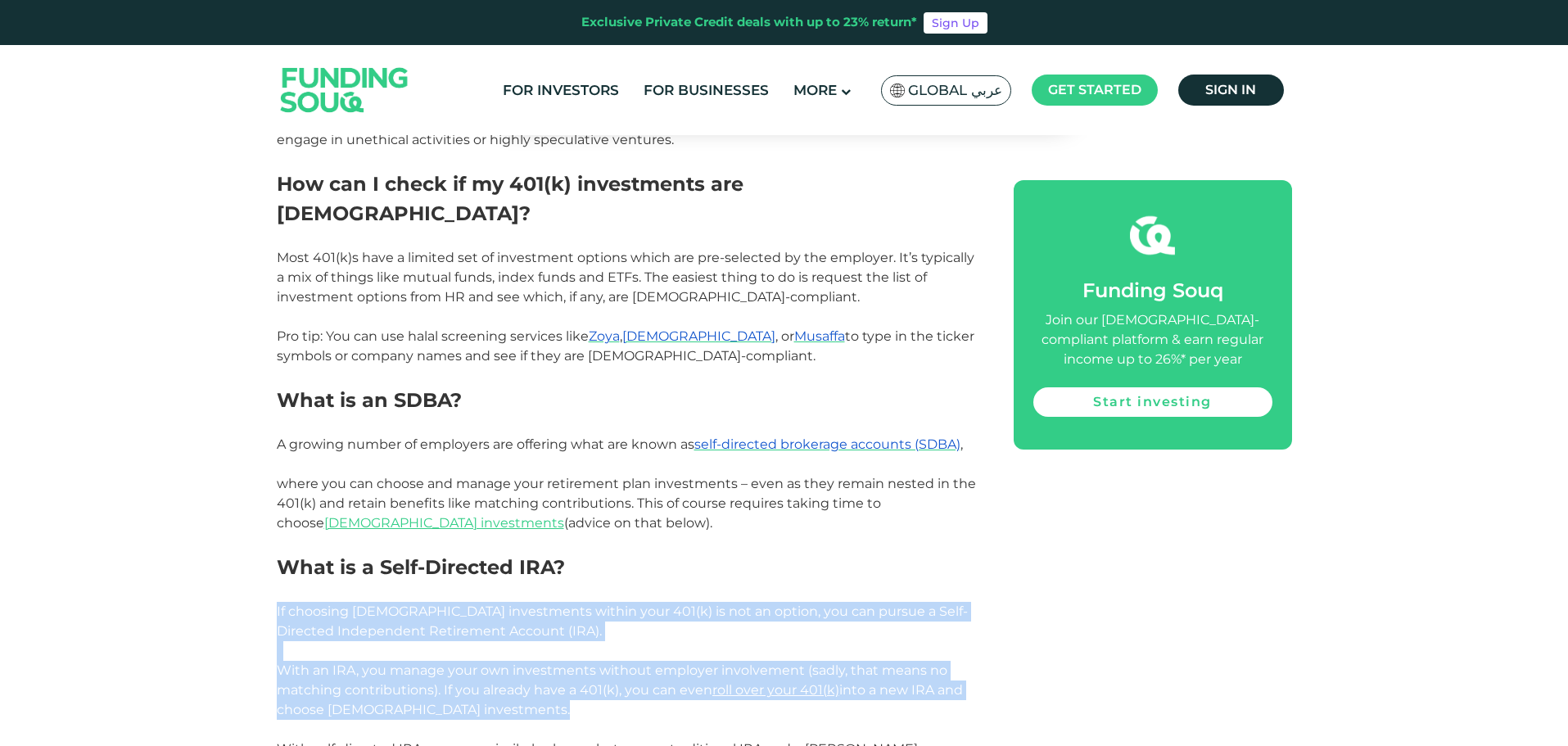
scroll to position [2457, 0]
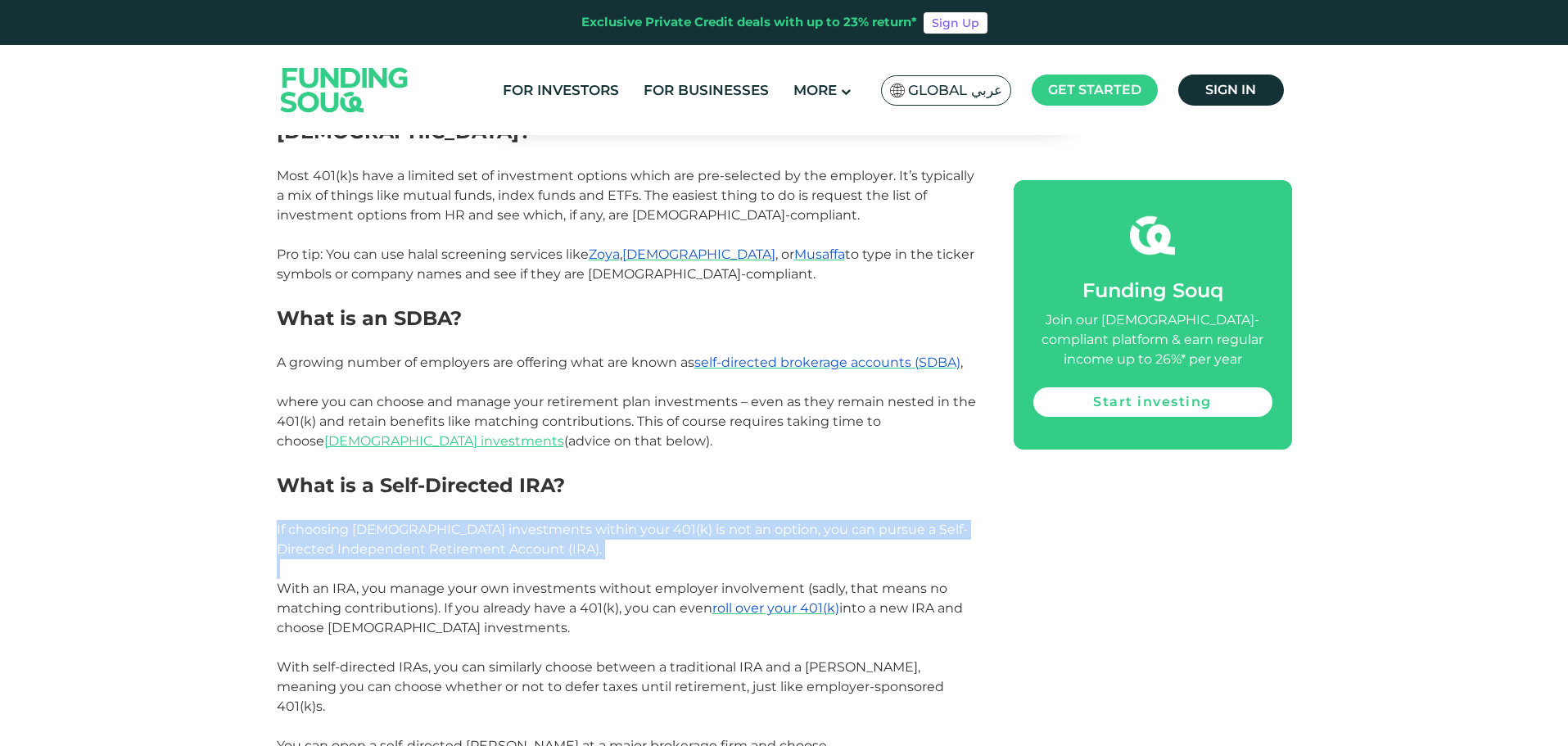
drag, startPoint x: 266, startPoint y: 648, endPoint x: 570, endPoint y: 517, distance: 331.0
click at [570, 517] on div "Home Blog Shariah Compliance 1" at bounding box center [784, 143] width 1568 height 4906
click at [570, 560] on p at bounding box center [627, 569] width 700 height 20
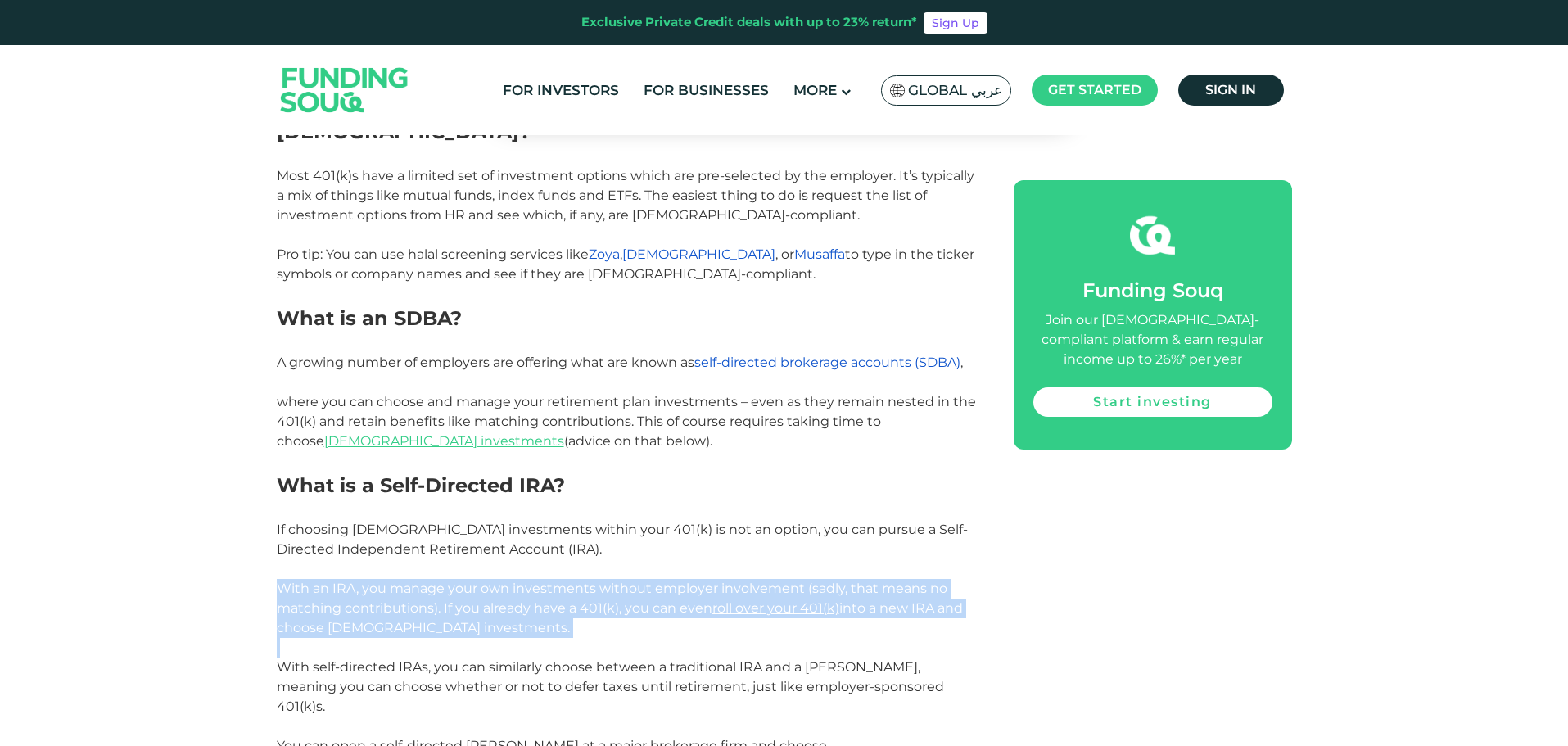
drag, startPoint x: 570, startPoint y: 517, endPoint x: 608, endPoint y: 591, distance: 83.2
click at [608, 591] on div "401(k)s offer a powerful way to grow your retirement savings. But are they [DEM…" at bounding box center [627, 173] width 700 height 3158
click at [608, 638] on p at bounding box center [627, 648] width 700 height 20
drag, startPoint x: 608, startPoint y: 591, endPoint x: 613, endPoint y: 490, distance: 101.1
click at [613, 490] on div "401(k)s offer a powerful way to grow your retirement savings. But are they [DEM…" at bounding box center [627, 173] width 700 height 3158
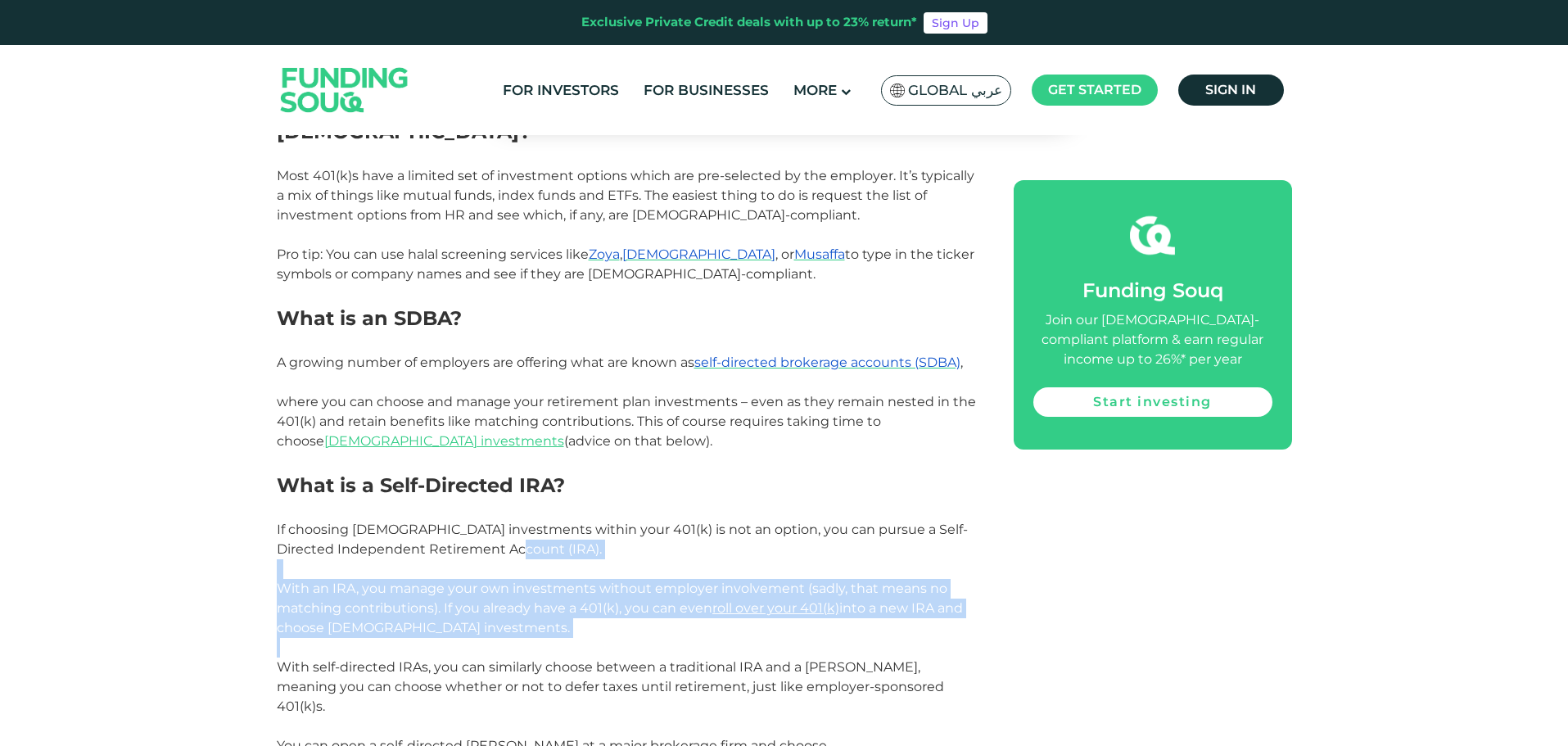
click at [613, 520] on p "If choosing [DEMOGRAPHIC_DATA] investments within your 401(k) is not an option,…" at bounding box center [627, 540] width 700 height 40
drag, startPoint x: 613, startPoint y: 490, endPoint x: 753, endPoint y: 627, distance: 195.9
click at [753, 627] on div "401(k)s offer a powerful way to grow your retirement savings. But are they [DEM…" at bounding box center [627, 173] width 700 height 3158
click at [753, 658] on p "With self-directed IRAs, you can similarly choose between a traditional IRA and…" at bounding box center [627, 687] width 700 height 59
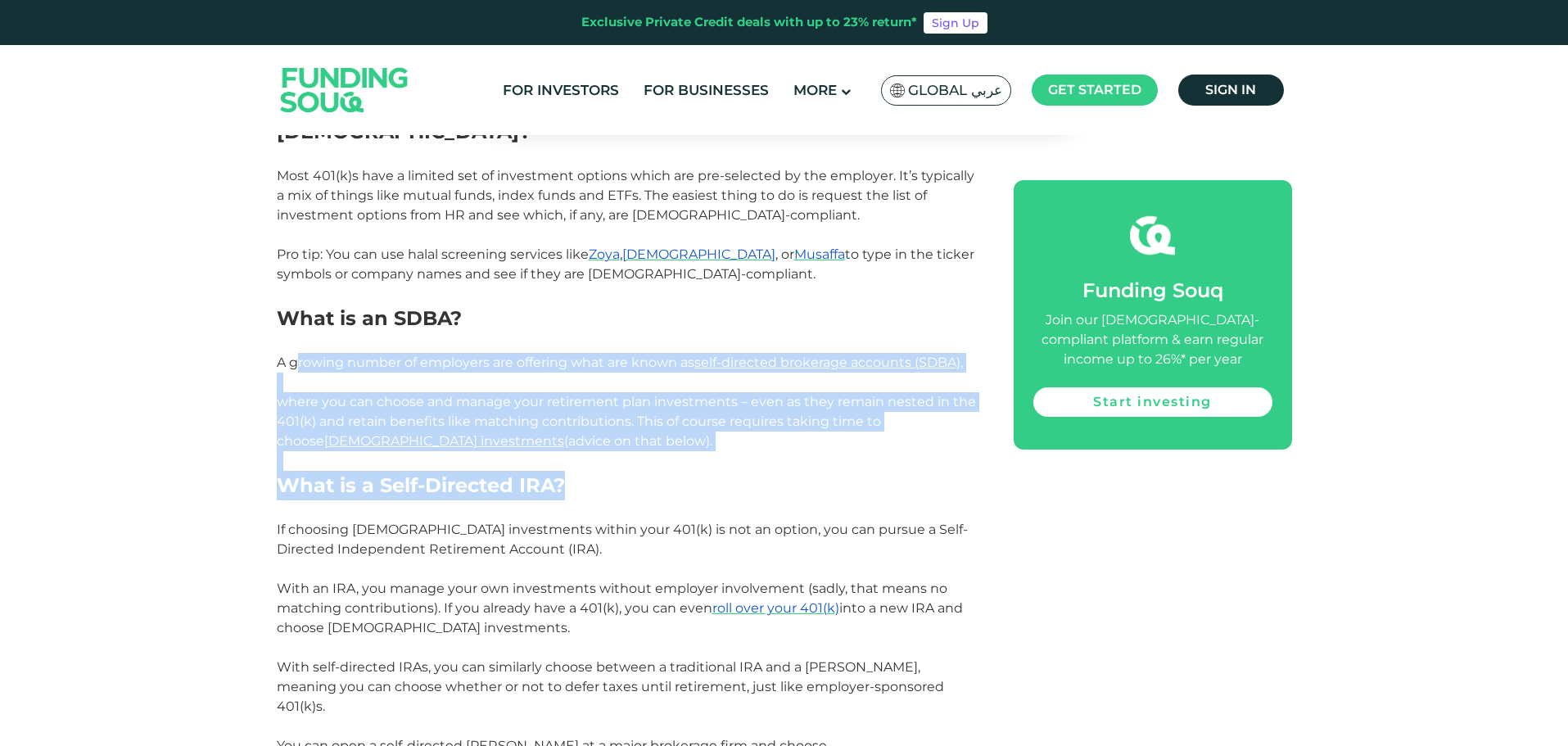
drag, startPoint x: 315, startPoint y: 319, endPoint x: 656, endPoint y: 423, distance: 356.5
click at [656, 423] on div "401(k)s offer a powerful way to grow your retirement savings. But are they [DEM…" at bounding box center [627, 173] width 700 height 3158
click at [656, 471] on h2 "What is a Self-Directed IRA?" at bounding box center [627, 486] width 700 height 29
drag, startPoint x: 671, startPoint y: 408, endPoint x: 255, endPoint y: 314, distance: 426.5
click at [255, 314] on div "Home Blog Shariah Compliance 1" at bounding box center [784, 143] width 1568 height 4906
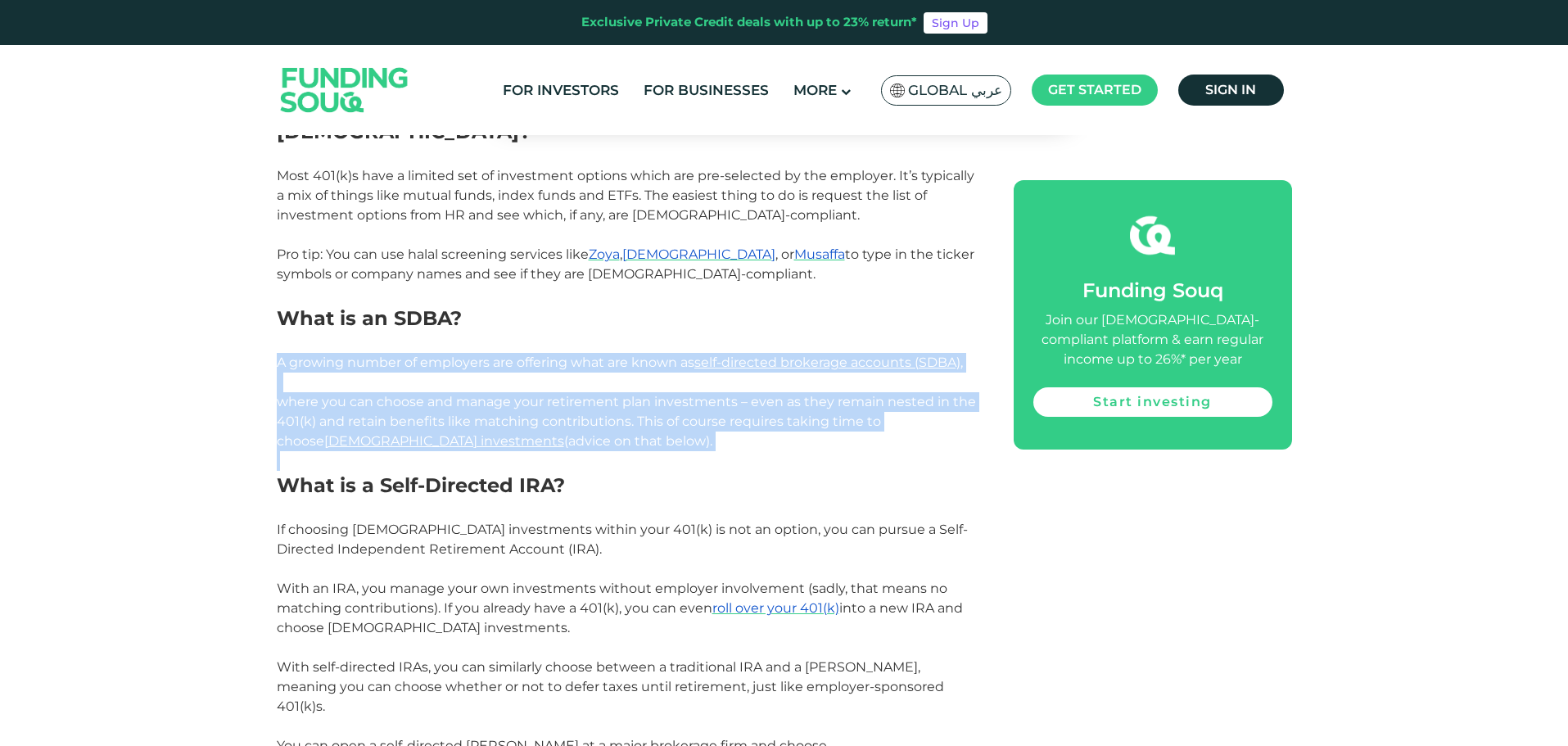
click at [255, 314] on div "Home Blog Shariah Compliance 1" at bounding box center [784, 143] width 1568 height 4906
drag, startPoint x: 255, startPoint y: 314, endPoint x: 570, endPoint y: 392, distance: 324.5
click at [570, 392] on div "Home Blog Shariah Compliance 1" at bounding box center [784, 143] width 1568 height 4906
click at [570, 392] on p "where you can choose and manage your retirement plan investments – even as they…" at bounding box center [627, 421] width 700 height 59
drag, startPoint x: 570, startPoint y: 392, endPoint x: 270, endPoint y: 305, distance: 312.4
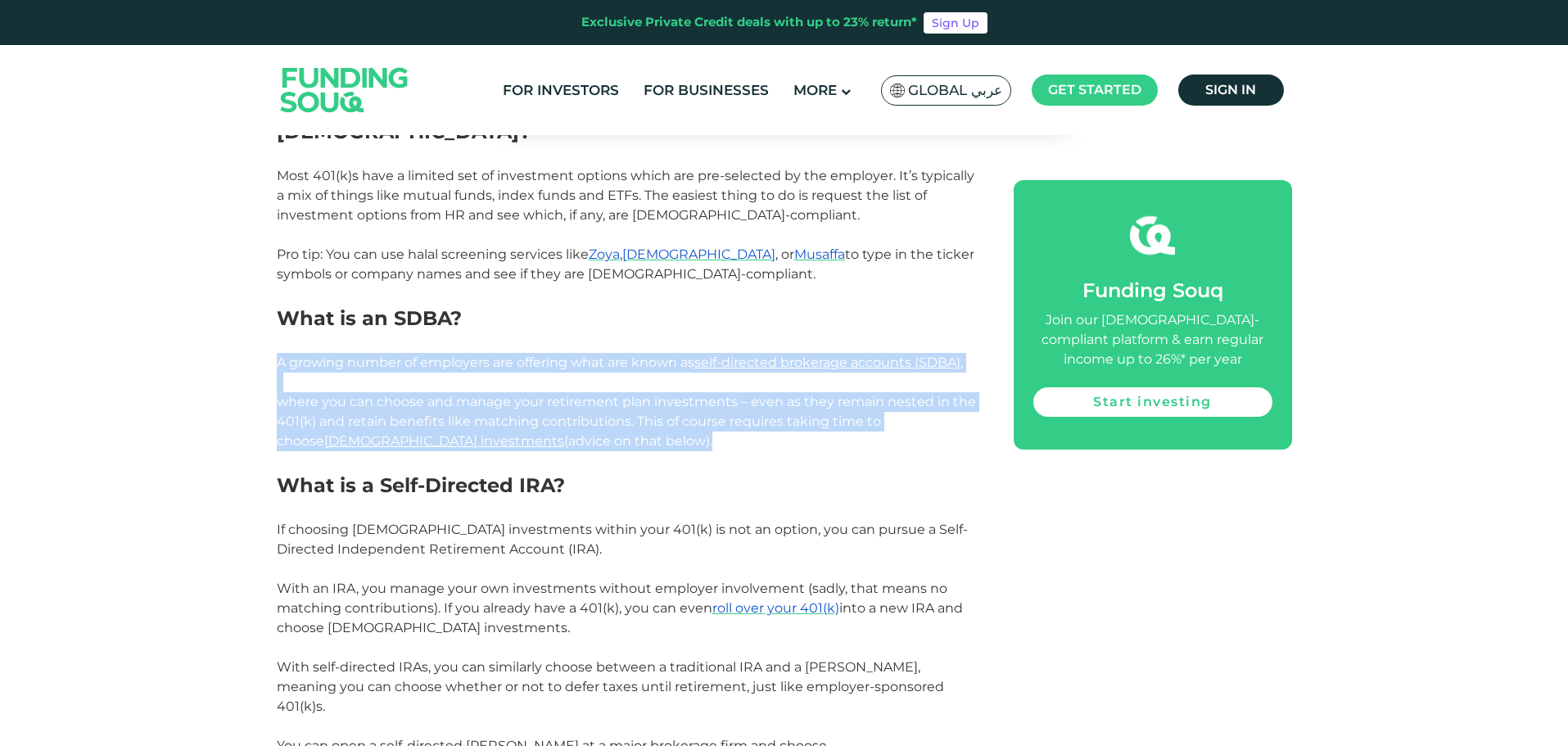
click at [270, 305] on div "Home Blog Shariah Compliance 1" at bounding box center [784, 143] width 1568 height 4906
drag, startPoint x: 270, startPoint y: 305, endPoint x: 538, endPoint y: 390, distance: 281.2
click at [538, 390] on div "Home Blog Shariah Compliance 1" at bounding box center [784, 143] width 1568 height 4906
click at [538, 392] on p "where you can choose and manage your retirement plan investments – even as they…" at bounding box center [627, 421] width 700 height 59
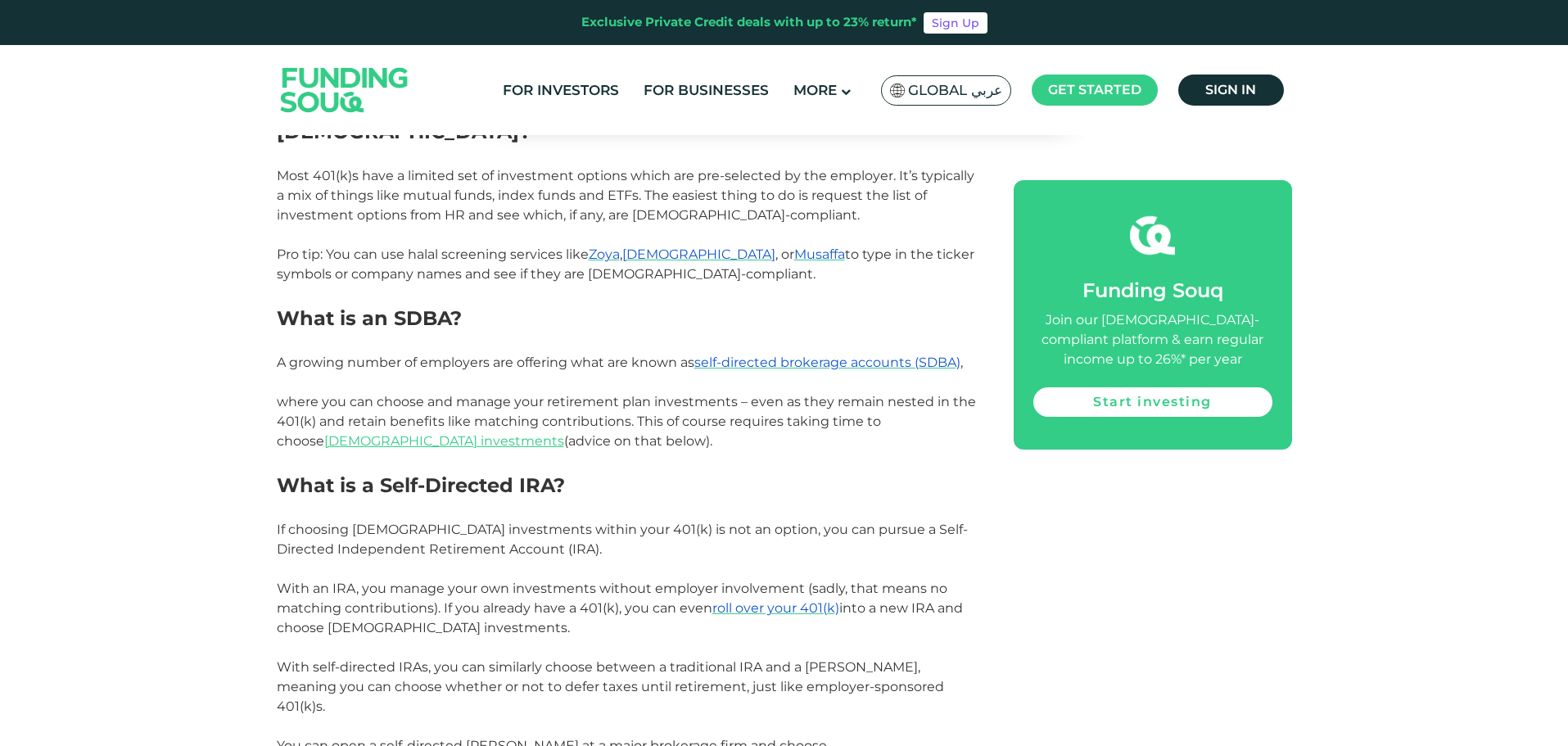
drag, startPoint x: 260, startPoint y: 318, endPoint x: 715, endPoint y: 391, distance: 460.8
click at [715, 391] on div "Home Blog Shariah Compliance 1" at bounding box center [784, 143] width 1568 height 4906
copy div "A growing number of employers are offering what are known as self-directed brok…"
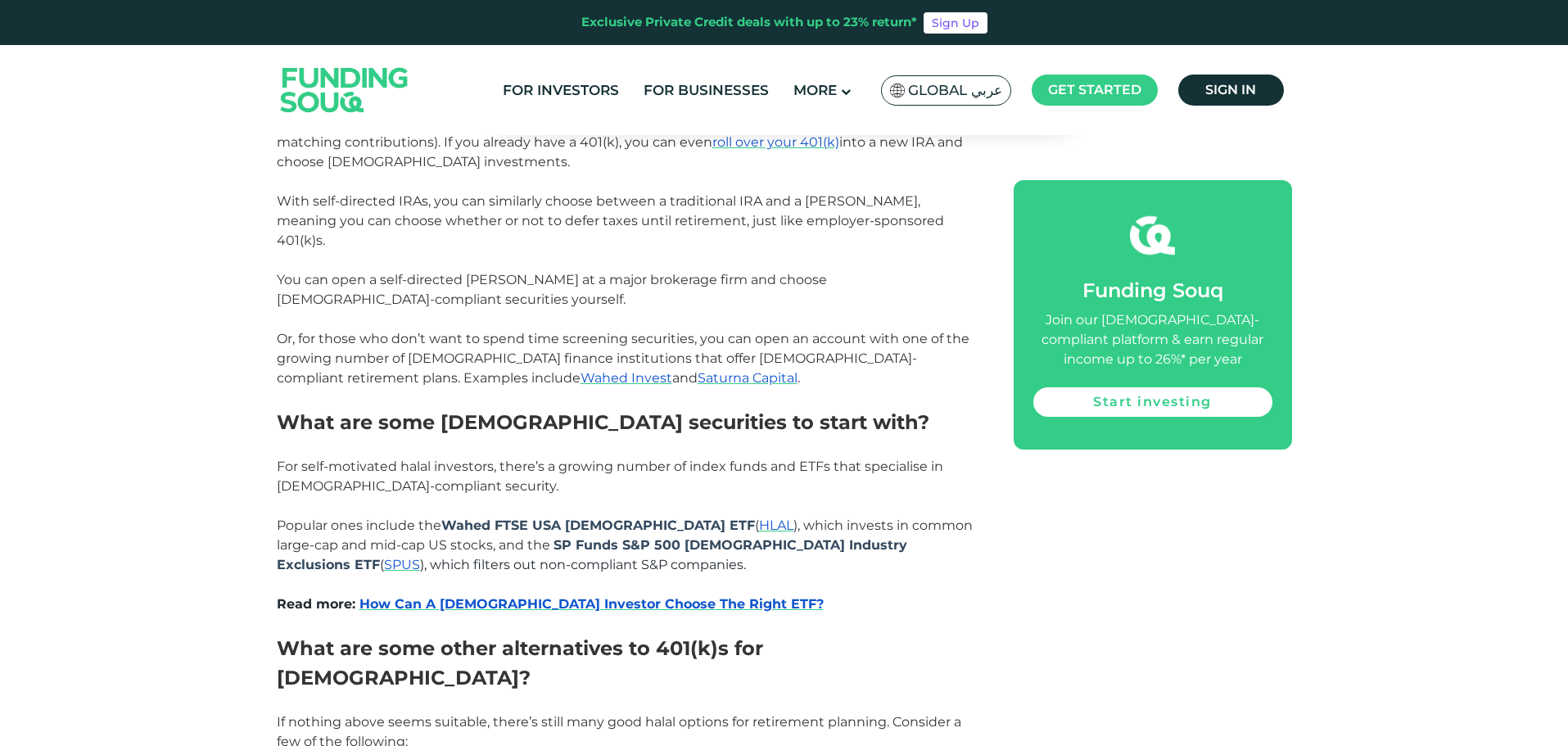
scroll to position [3031, 0]
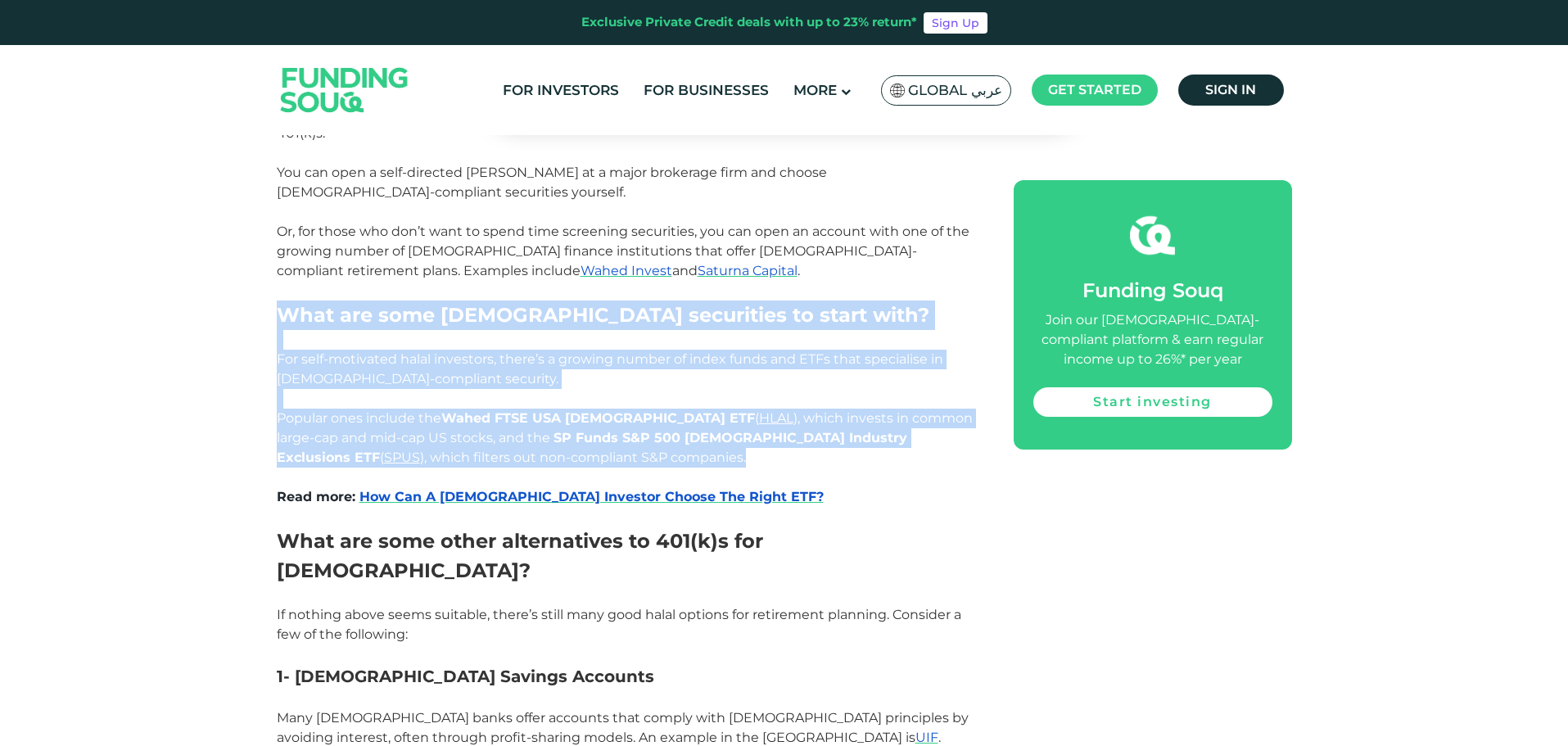
drag, startPoint x: 239, startPoint y: 225, endPoint x: 838, endPoint y: 372, distance: 616.8
click at [838, 408] on p "Popular ones include the Wahed FTSE USA Sharia ETF ( HLAL ), which invests in c…" at bounding box center [627, 438] width 700 height 59
drag, startPoint x: 838, startPoint y: 372, endPoint x: 288, endPoint y: 217, distance: 571.4
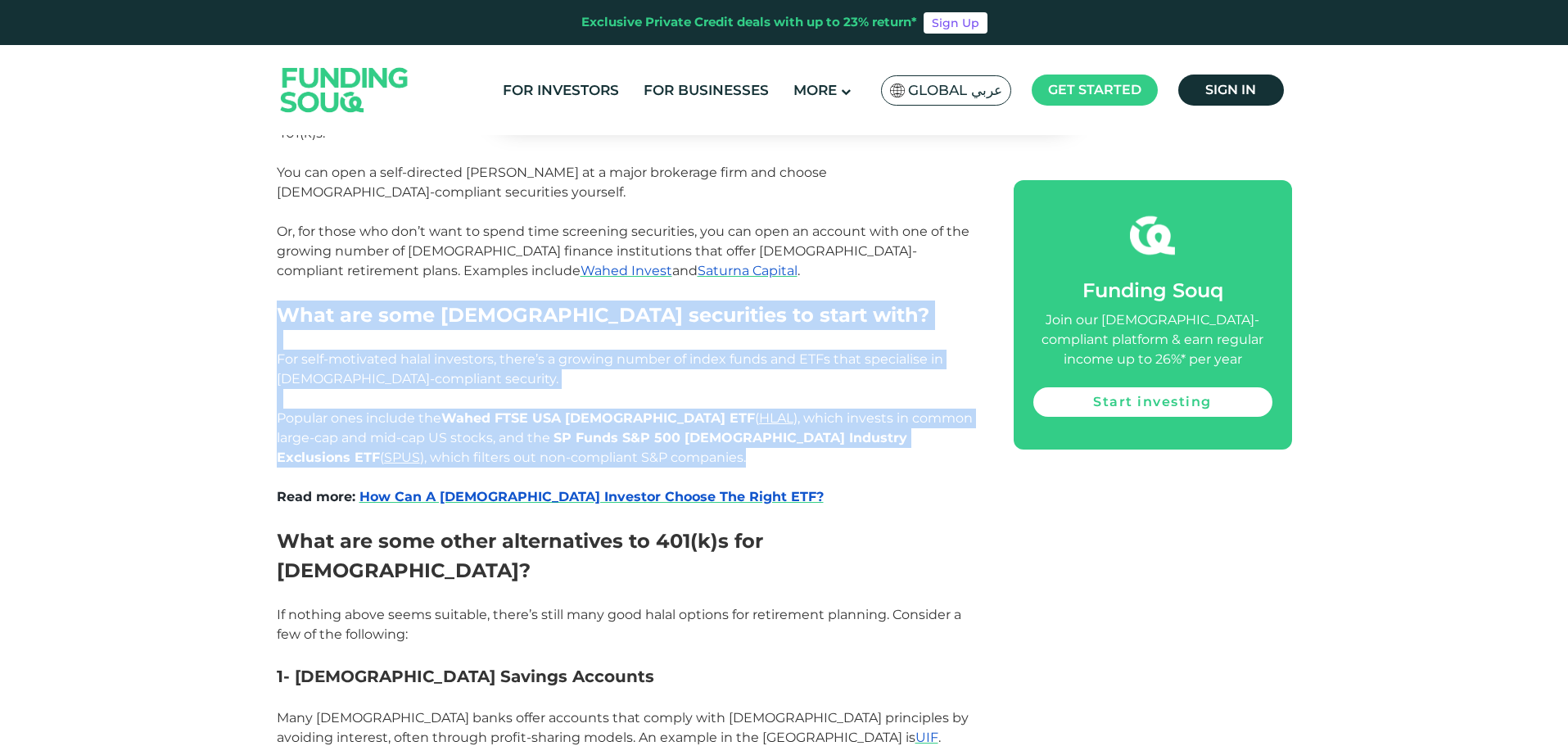
click at [288, 303] on span "What are some [DEMOGRAPHIC_DATA] securities to start with?" at bounding box center [603, 315] width 652 height 24
drag, startPoint x: 288, startPoint y: 217, endPoint x: 717, endPoint y: 382, distance: 459.6
click at [717, 468] on p at bounding box center [627, 477] width 700 height 20
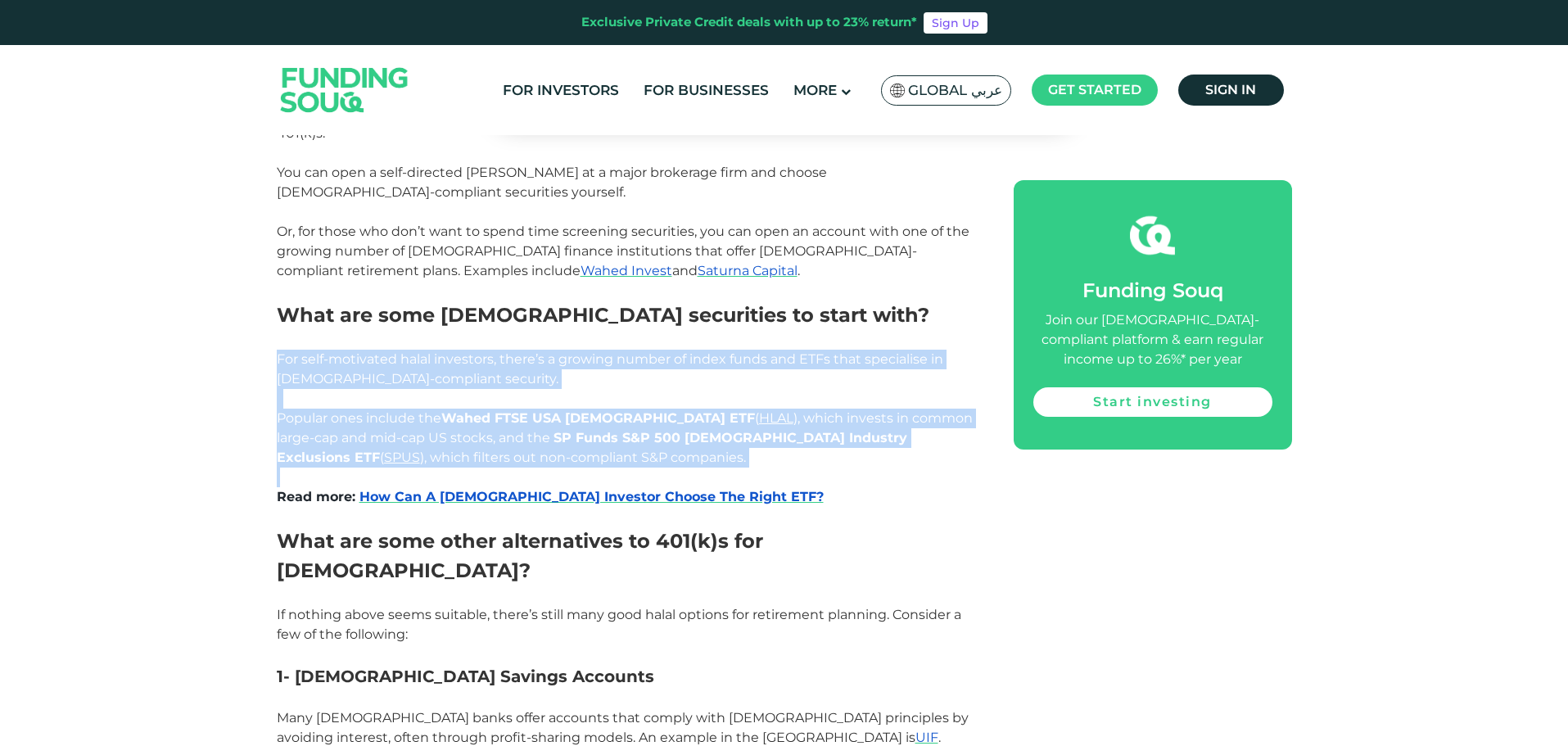
drag, startPoint x: 717, startPoint y: 382, endPoint x: 191, endPoint y: 263, distance: 539.3
drag, startPoint x: 191, startPoint y: 263, endPoint x: 591, endPoint y: 369, distance: 413.8
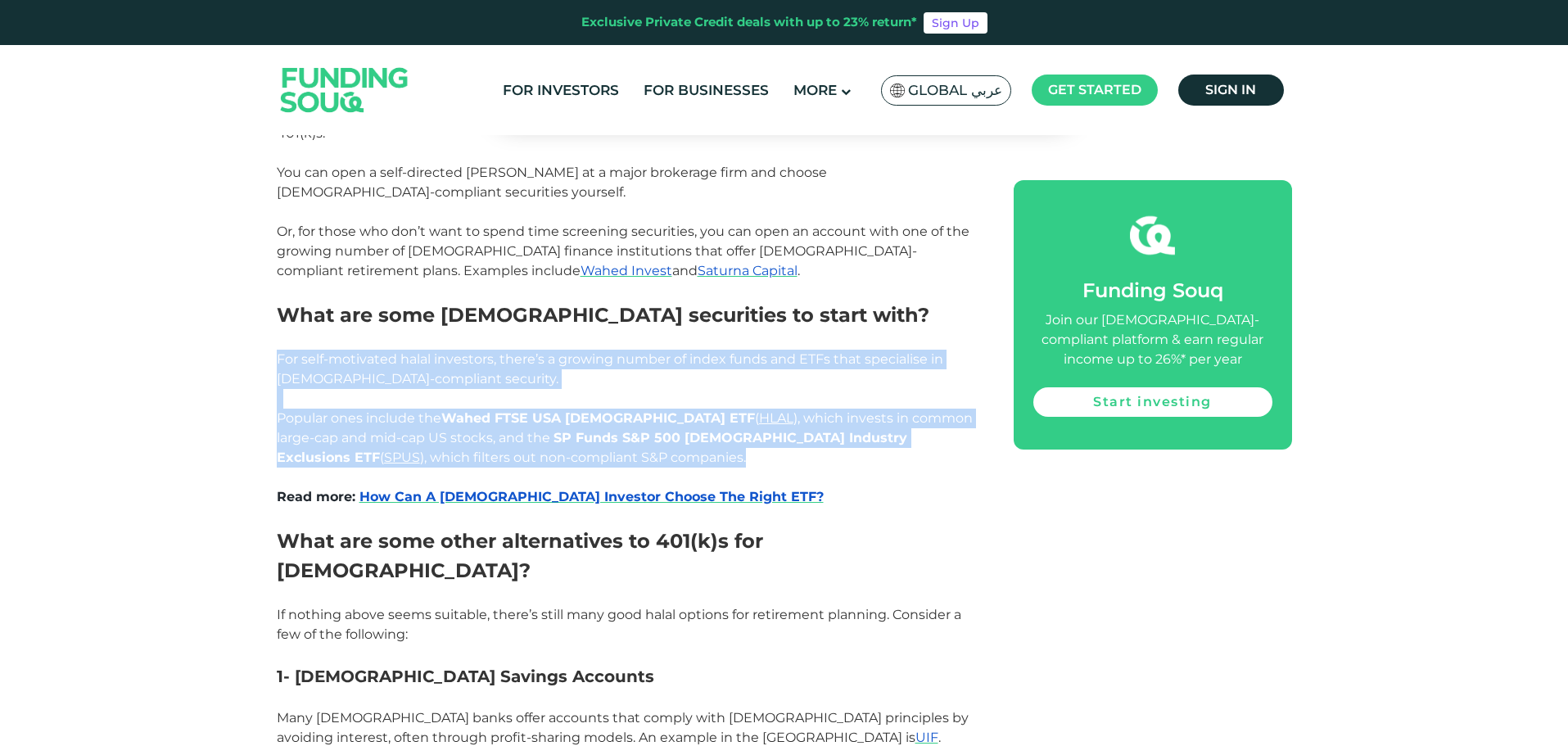
click at [591, 408] on p "Popular ones include the Wahed FTSE USA Sharia ETF ( HLAL ), which invests in c…" at bounding box center [627, 438] width 700 height 59
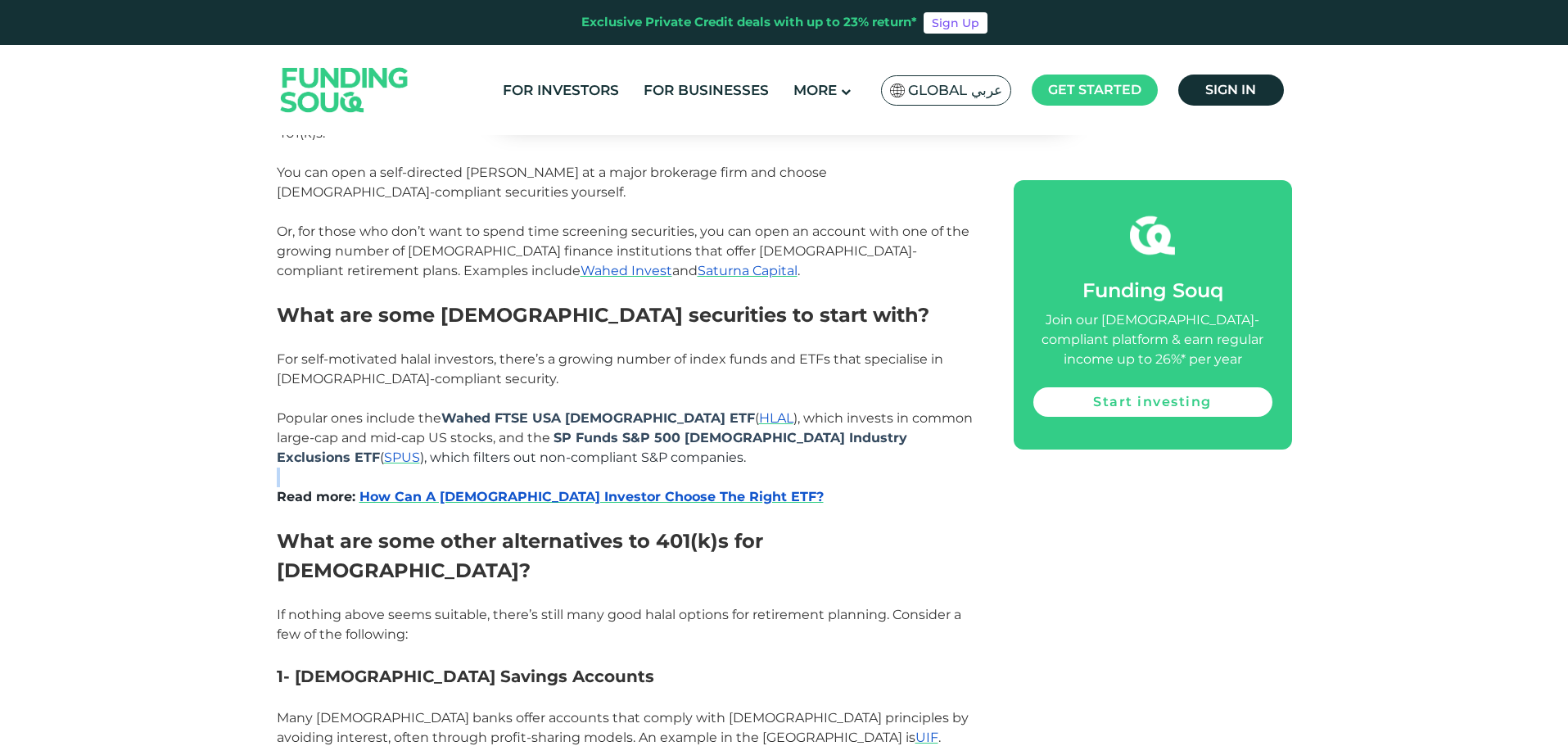
click at [591, 408] on p "Popular ones include the Wahed FTSE USA Sharia ETF ( HLAL ), which invests in c…" at bounding box center [627, 438] width 700 height 59
click at [643, 408] on p "Popular ones include the Wahed FTSE USA Sharia ETF ( HLAL ), which invests in c…" at bounding box center [627, 438] width 700 height 59
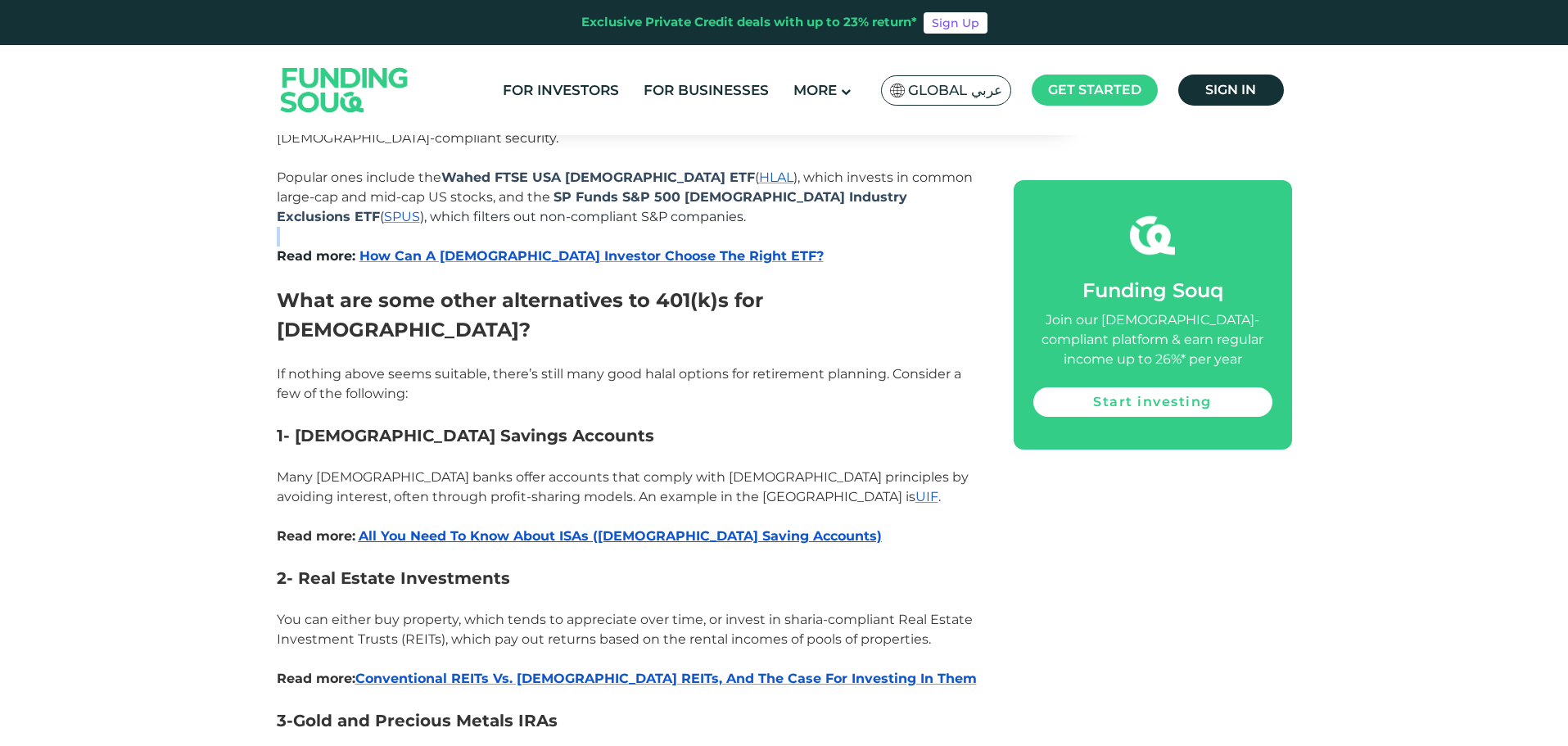
scroll to position [3277, 0]
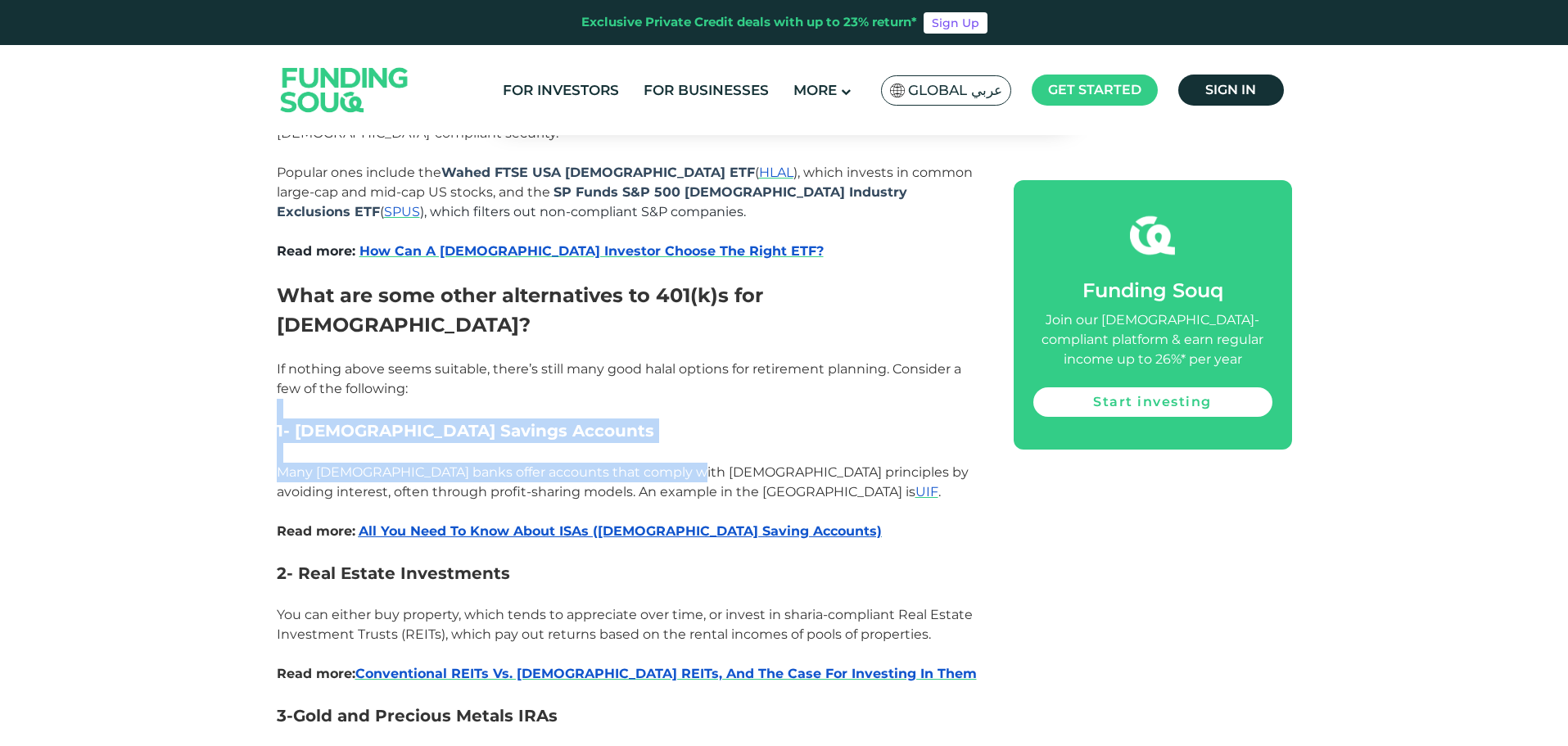
drag, startPoint x: 318, startPoint y: 292, endPoint x: 667, endPoint y: 361, distance: 355.8
click at [667, 465] on span "Many [DEMOGRAPHIC_DATA] banks offer accounts that comply with [DEMOGRAPHIC_DATA…" at bounding box center [623, 482] width 692 height 35
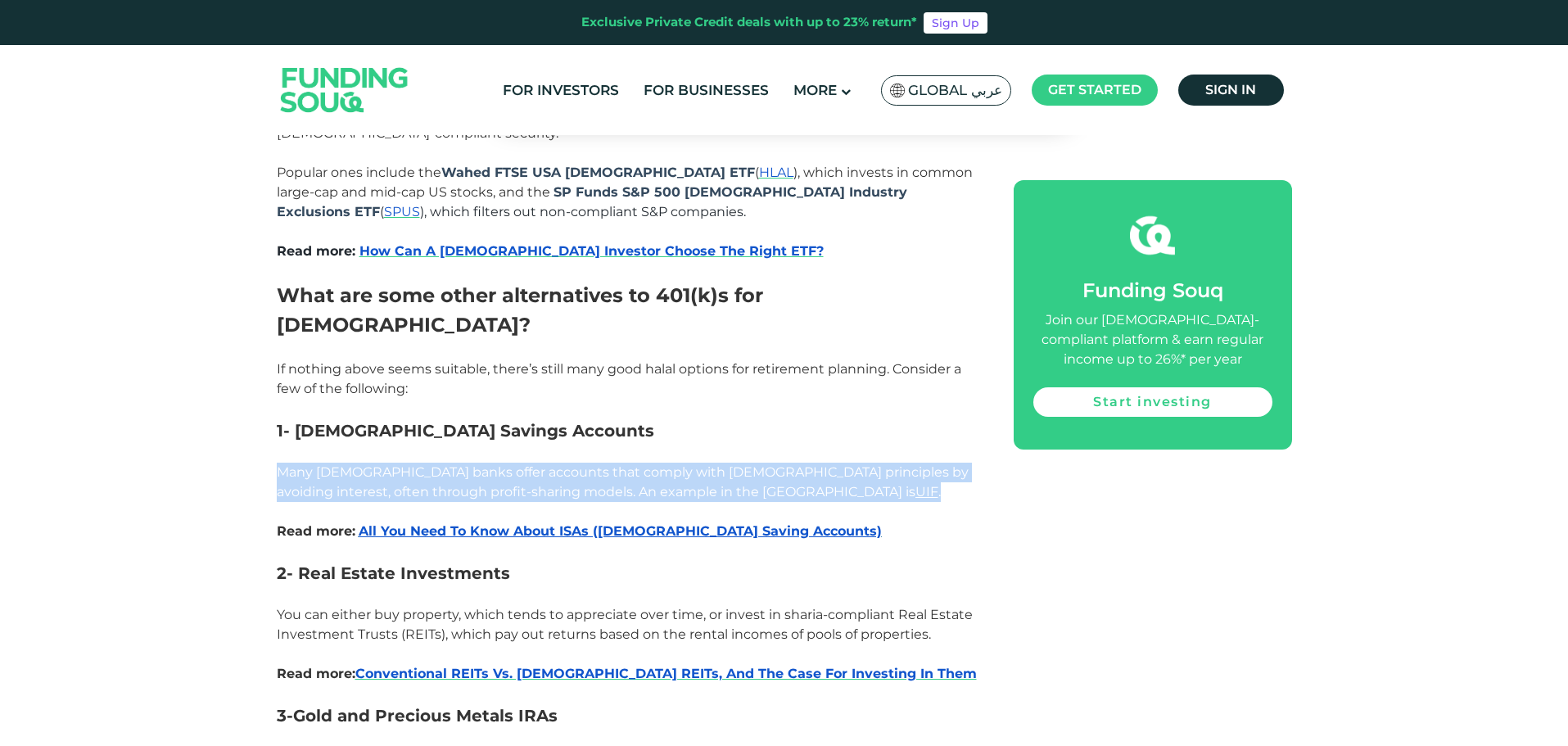
drag, startPoint x: 668, startPoint y: 371, endPoint x: 666, endPoint y: 340, distance: 31.1
click at [666, 443] on p at bounding box center [627, 452] width 700 height 20
drag, startPoint x: 666, startPoint y: 340, endPoint x: 674, endPoint y: 383, distance: 43.7
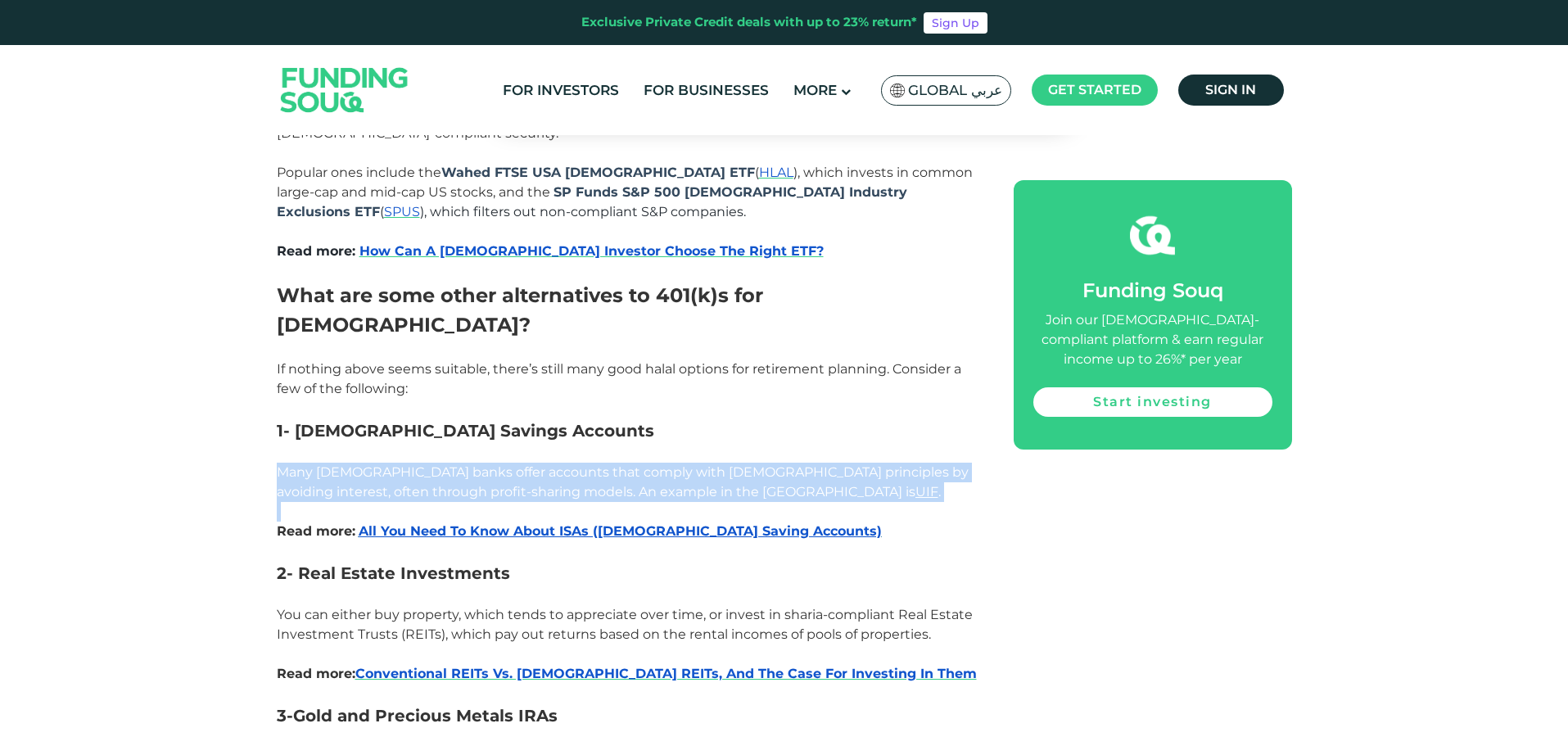
click at [674, 503] on p at bounding box center [627, 512] width 700 height 20
click at [881, 443] on p at bounding box center [627, 452] width 700 height 20
drag, startPoint x: 763, startPoint y: 379, endPoint x: 763, endPoint y: 327, distance: 52.0
click at [763, 443] on p at bounding box center [627, 452] width 700 height 20
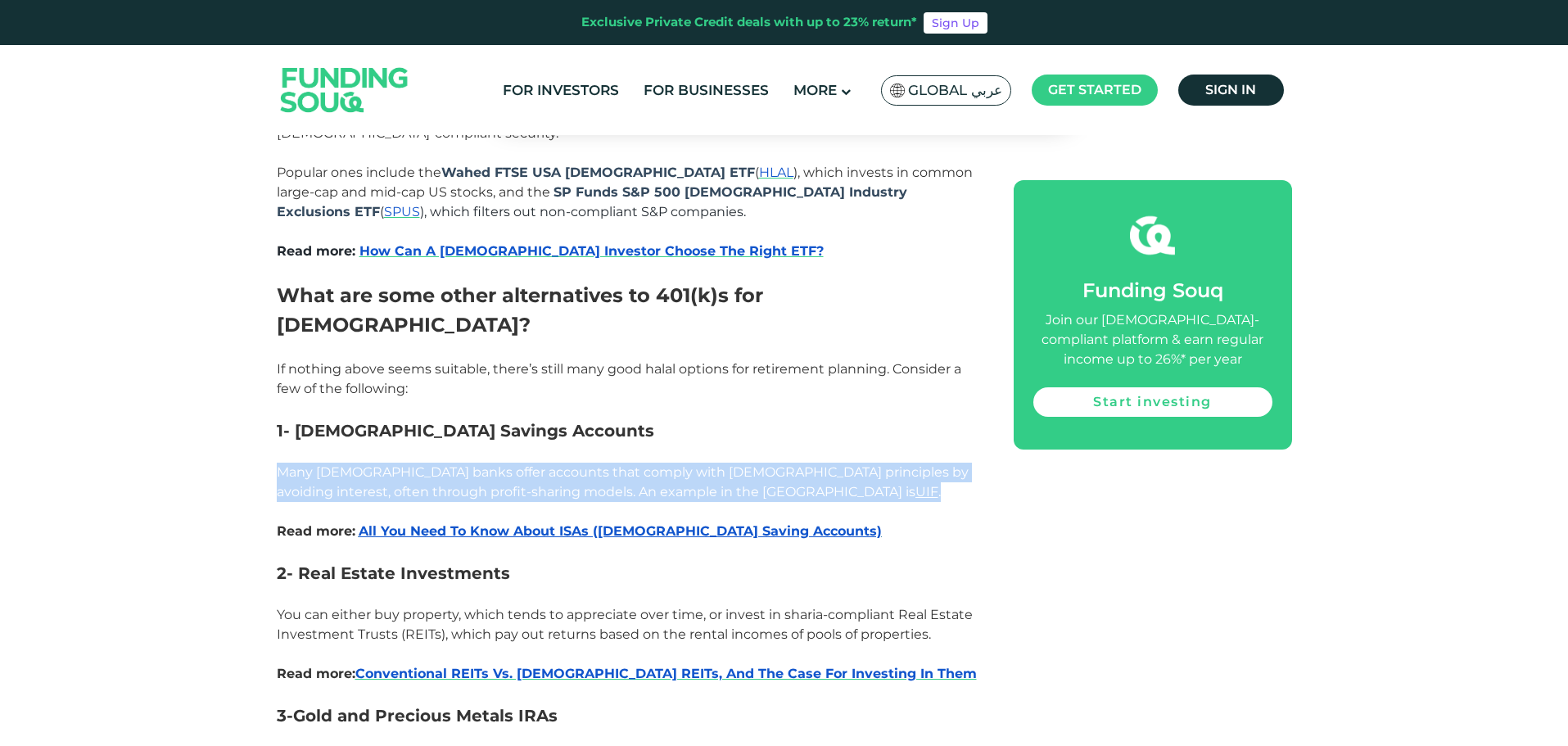
drag, startPoint x: 763, startPoint y: 327, endPoint x: 767, endPoint y: 375, distance: 48.2
click at [767, 463] on p "Many [DEMOGRAPHIC_DATA] banks offer accounts that comply with [DEMOGRAPHIC_DATA…" at bounding box center [627, 483] width 700 height 40
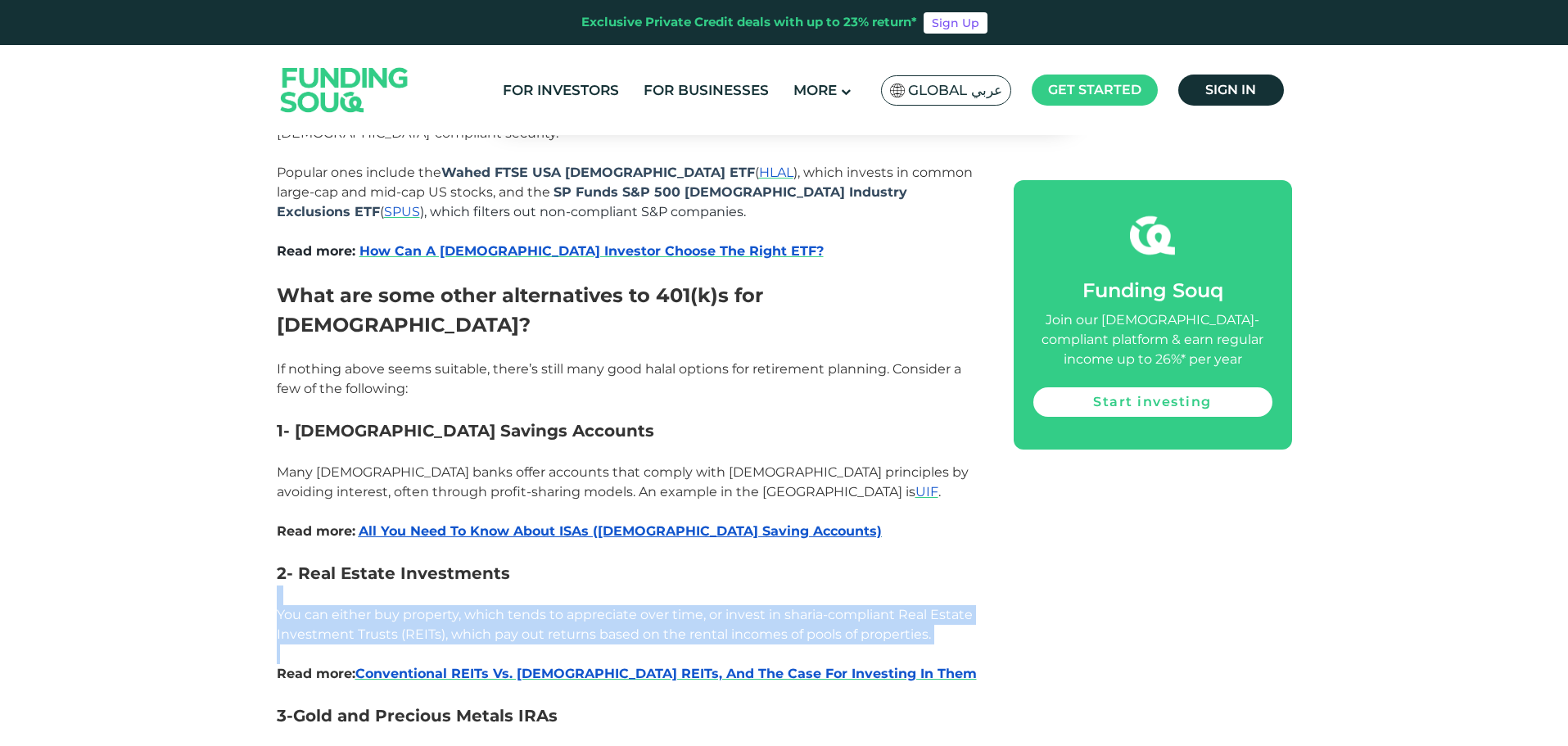
drag, startPoint x: 270, startPoint y: 477, endPoint x: 946, endPoint y: 541, distance: 679.0
click at [966, 605] on p "You can either buy property, which tends to appreciate over time, or invest in …" at bounding box center [627, 625] width 700 height 40
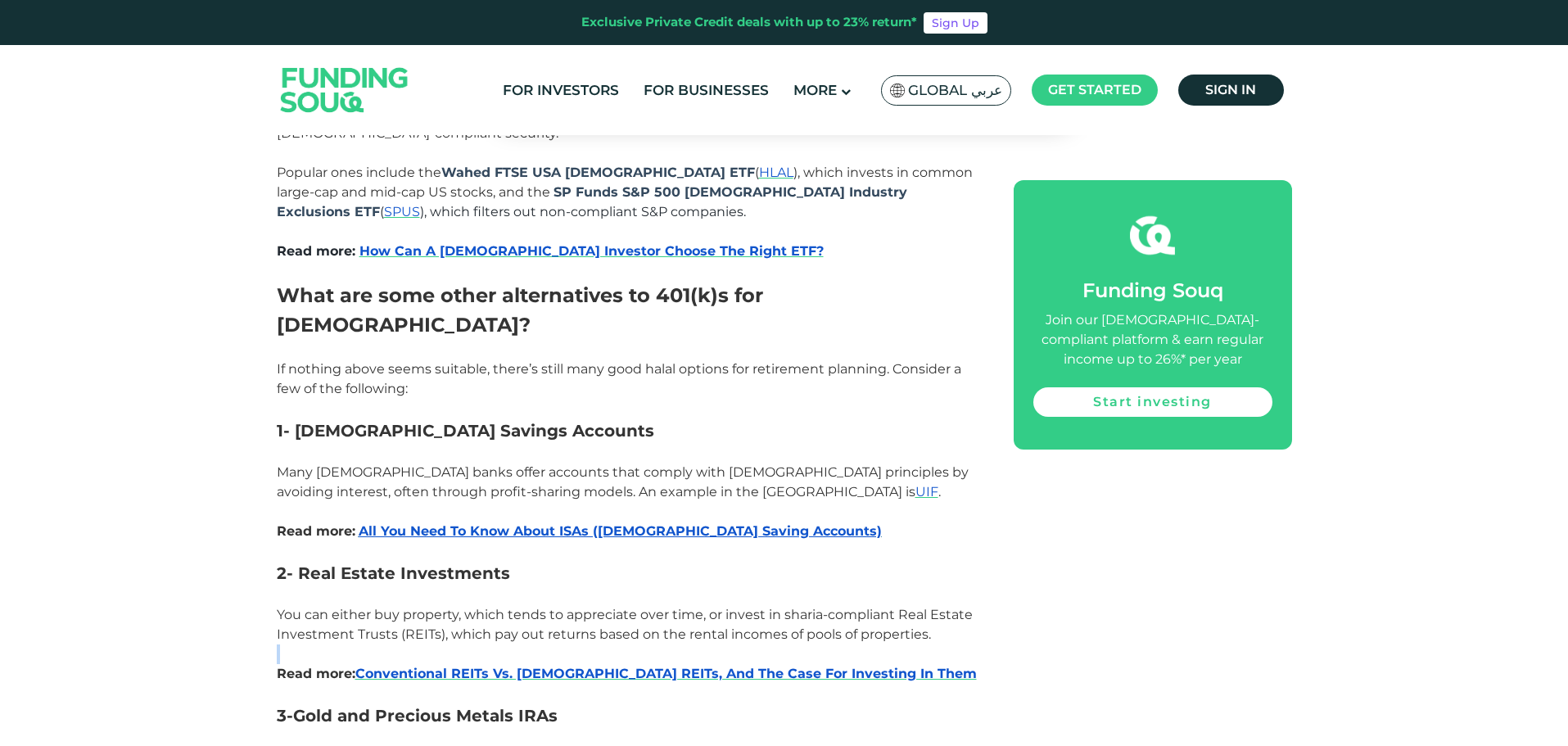
click at [966, 605] on p "You can either buy property, which tends to appreciate over time, or invest in …" at bounding box center [627, 625] width 700 height 40
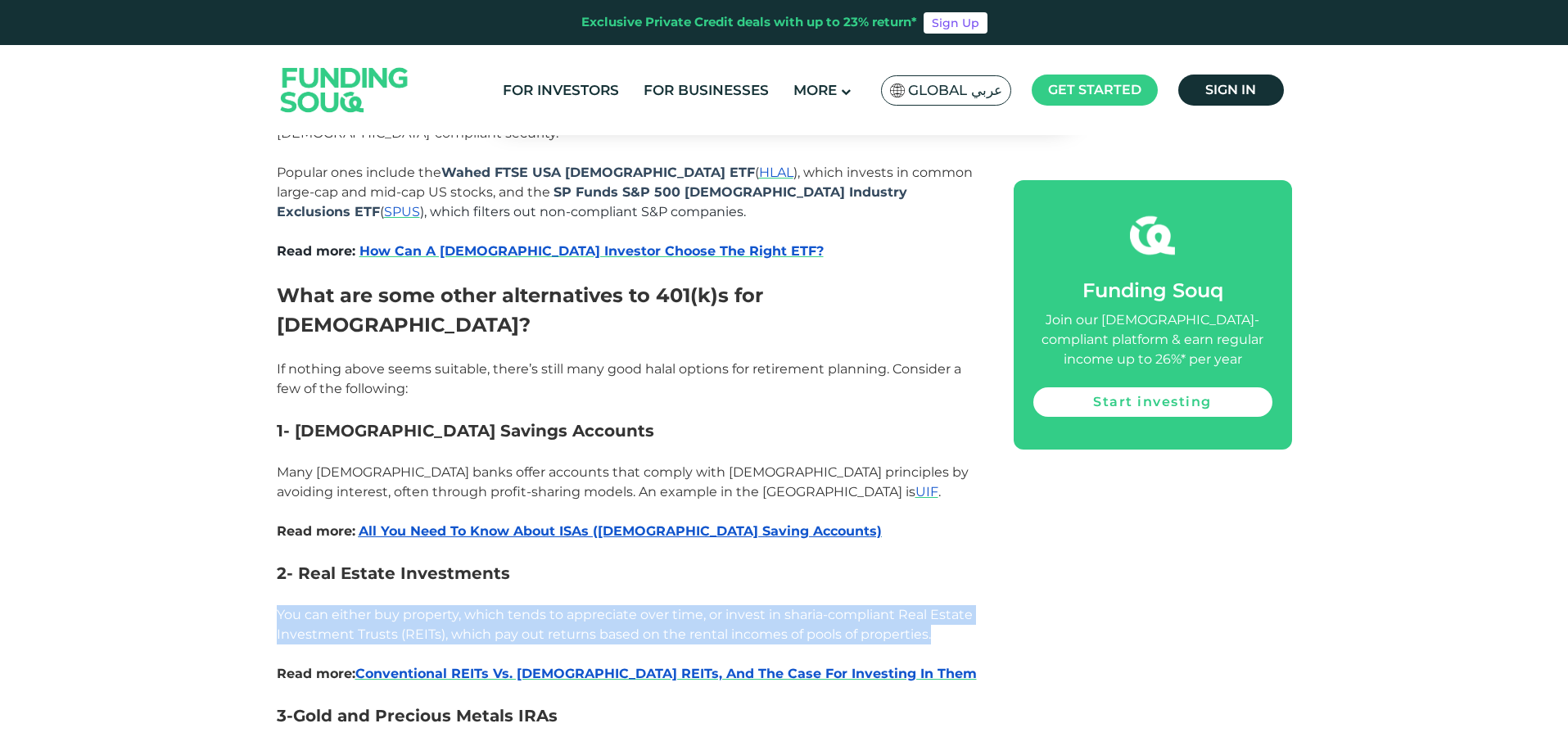
click at [966, 605] on p "You can either buy property, which tends to appreciate over time, or invest in …" at bounding box center [627, 625] width 700 height 40
click at [973, 605] on p "You can either buy property, which tends to appreciate over time, or invest in …" at bounding box center [627, 625] width 700 height 40
drag, startPoint x: 973, startPoint y: 512, endPoint x: 175, endPoint y: 459, distance: 799.8
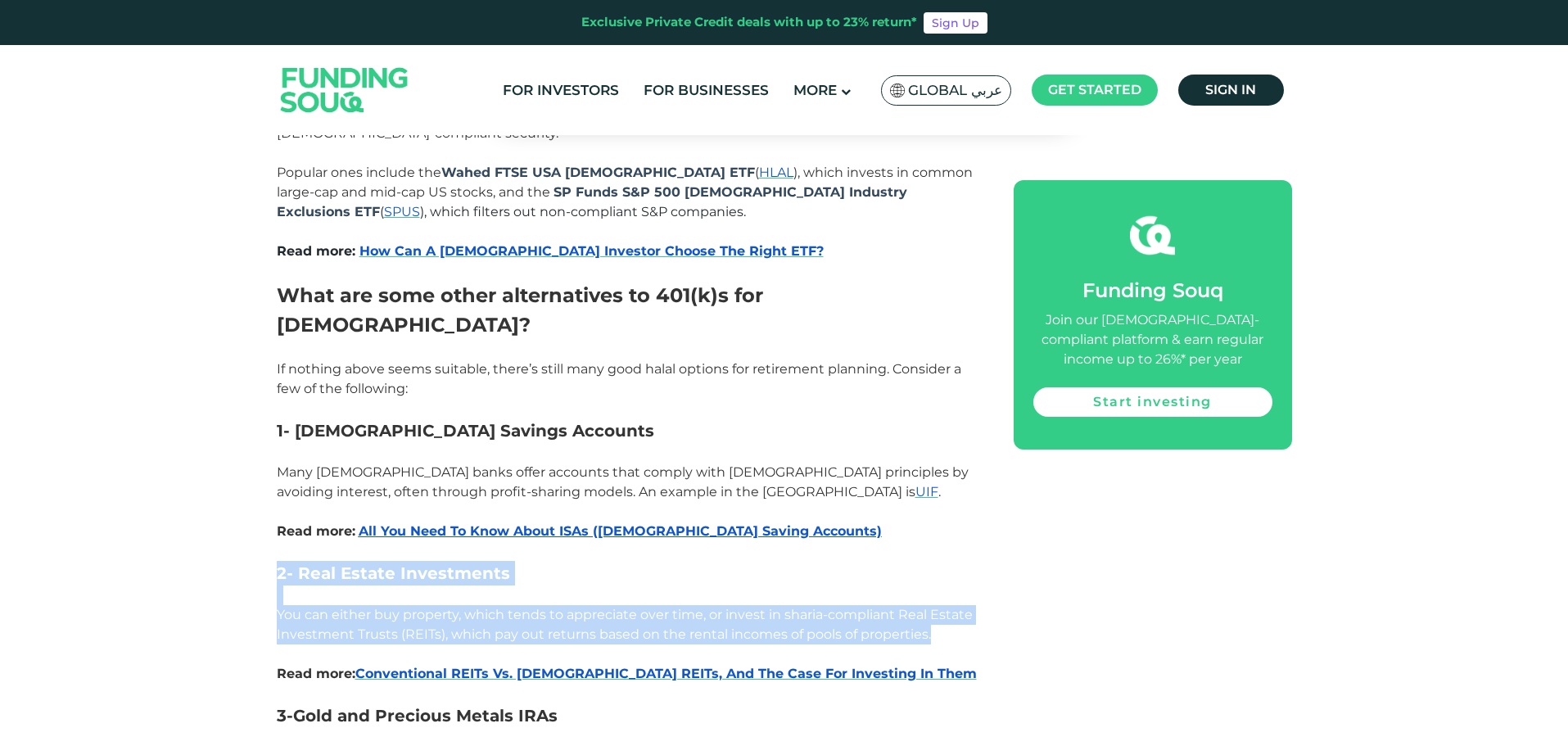
drag, startPoint x: 175, startPoint y: 459, endPoint x: 940, endPoint y: 515, distance: 767.0
click at [940, 605] on p "You can either buy property, which tends to appreciate over time, or invest in …" at bounding box center [627, 625] width 700 height 40
drag, startPoint x: 940, startPoint y: 515, endPoint x: 211, endPoint y: 465, distance: 730.7
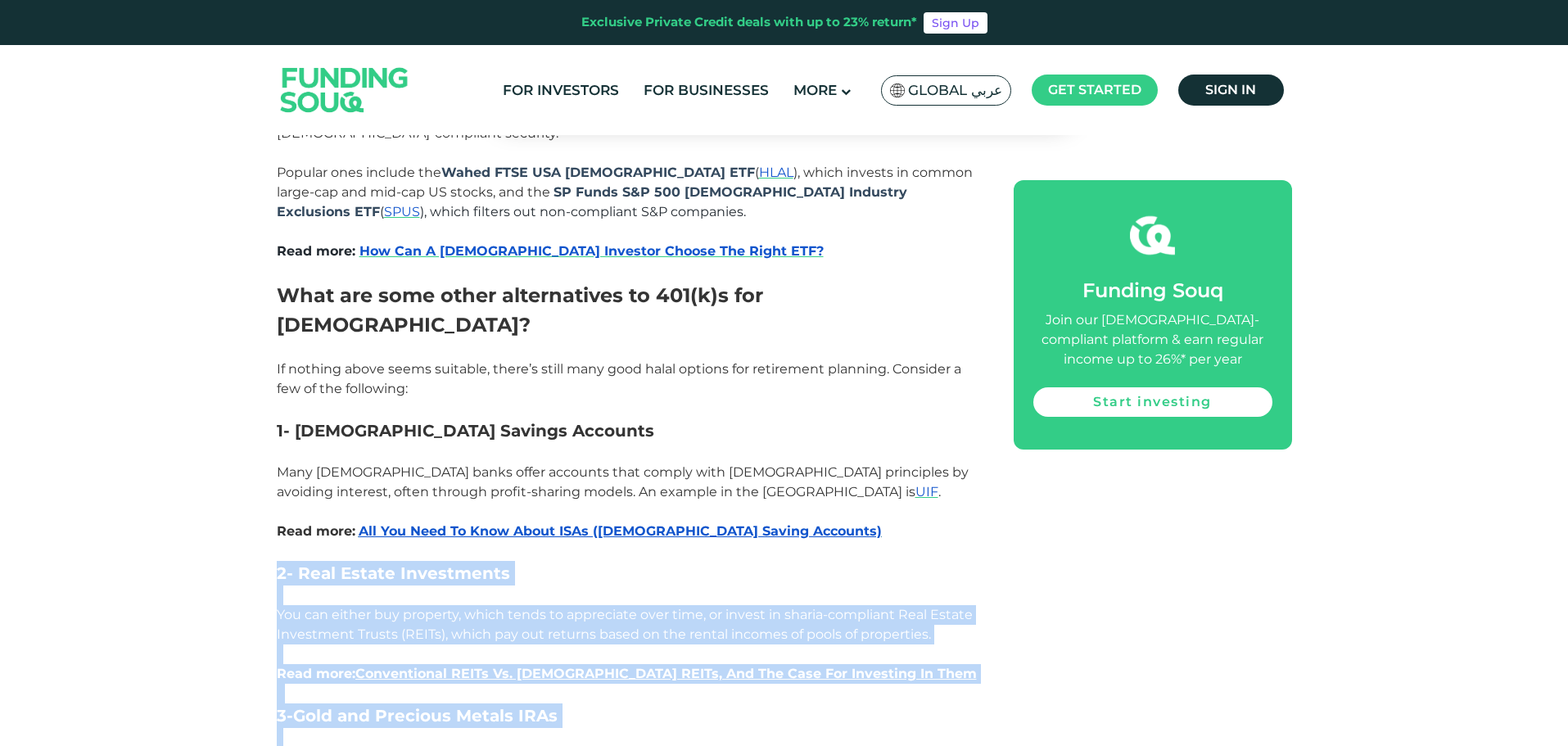
drag, startPoint x: 211, startPoint y: 465, endPoint x: 658, endPoint y: 630, distance: 476.5
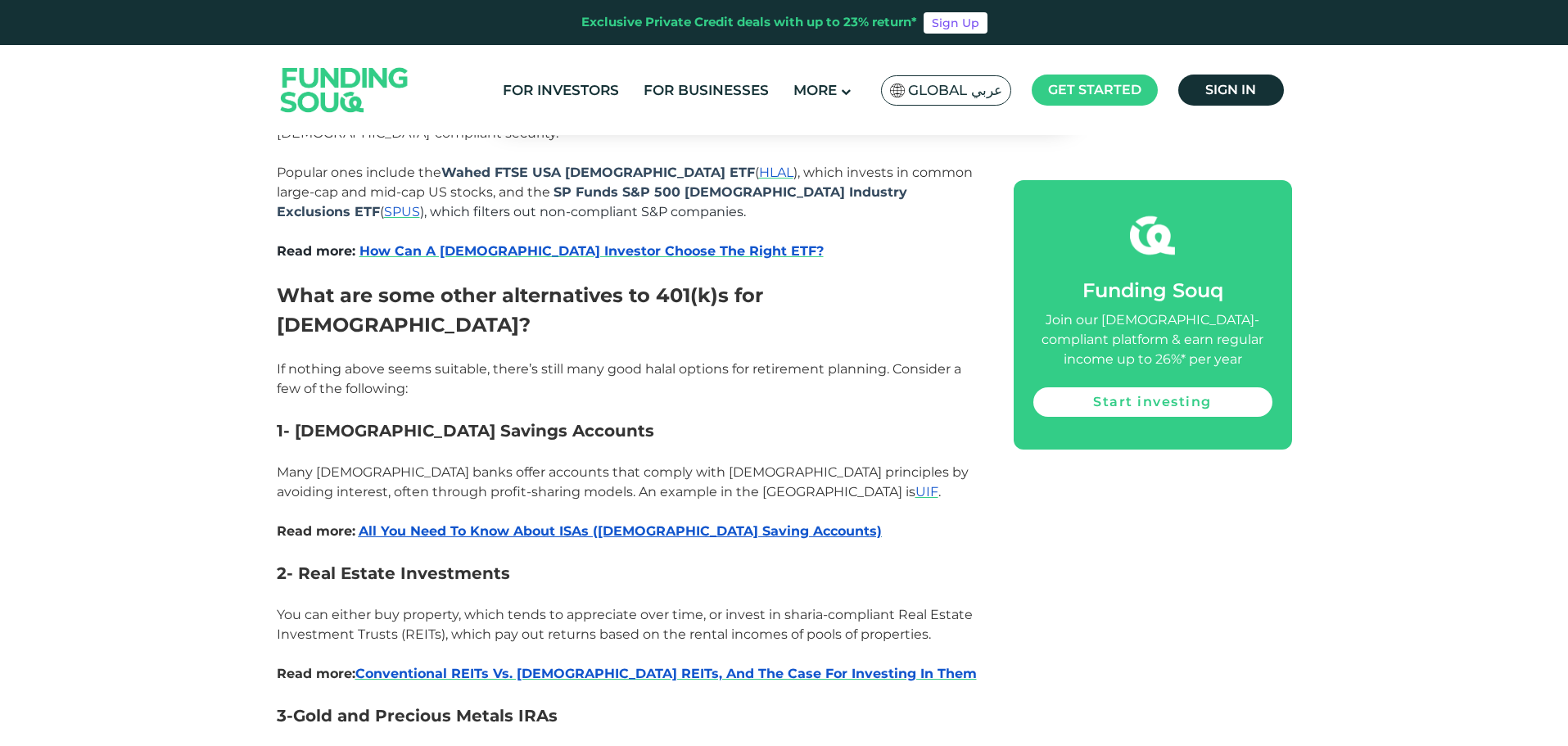
drag, startPoint x: 658, startPoint y: 652, endPoint x: 210, endPoint y: 628, distance: 448.6
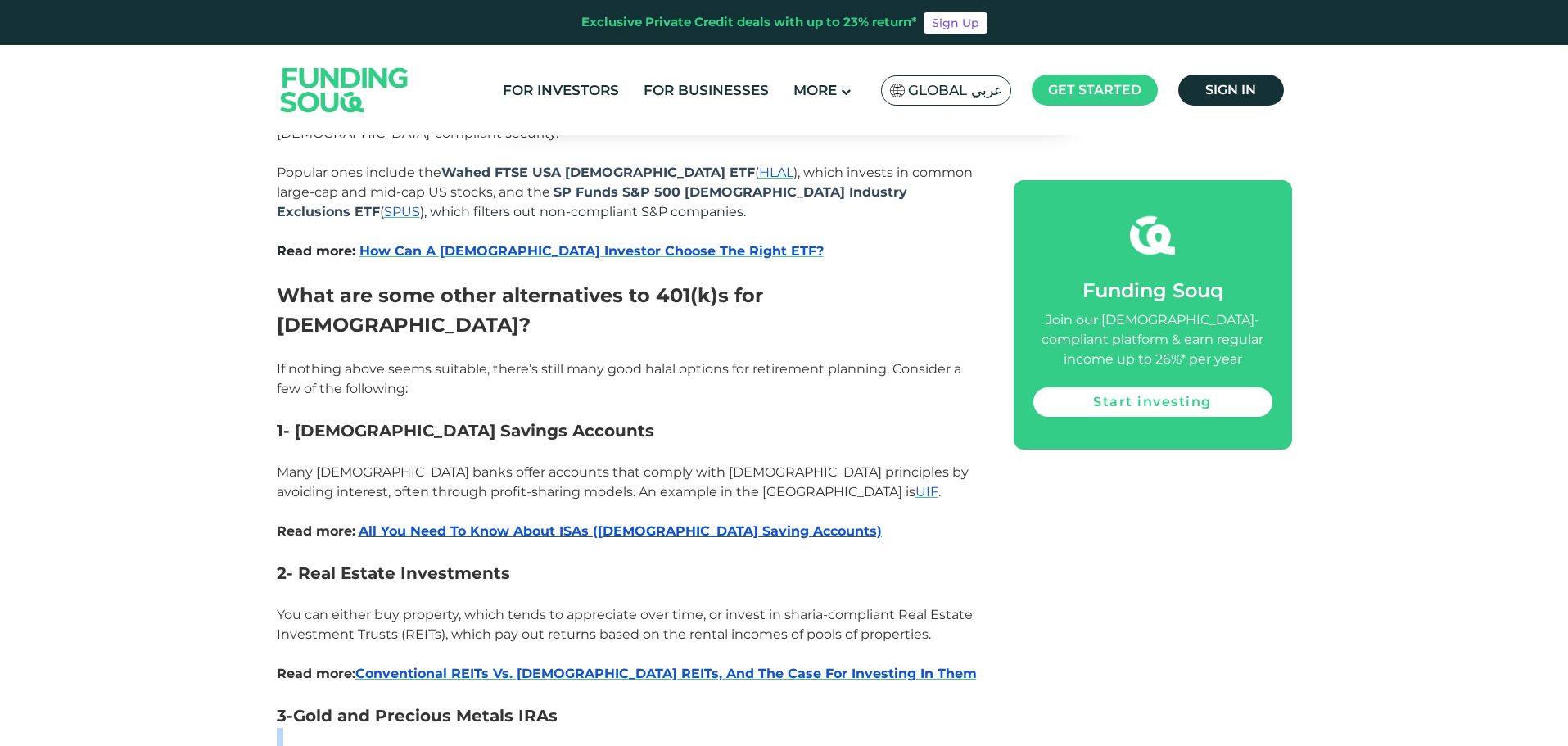
drag, startPoint x: 237, startPoint y: 636, endPoint x: 576, endPoint y: 664, distance: 340.2
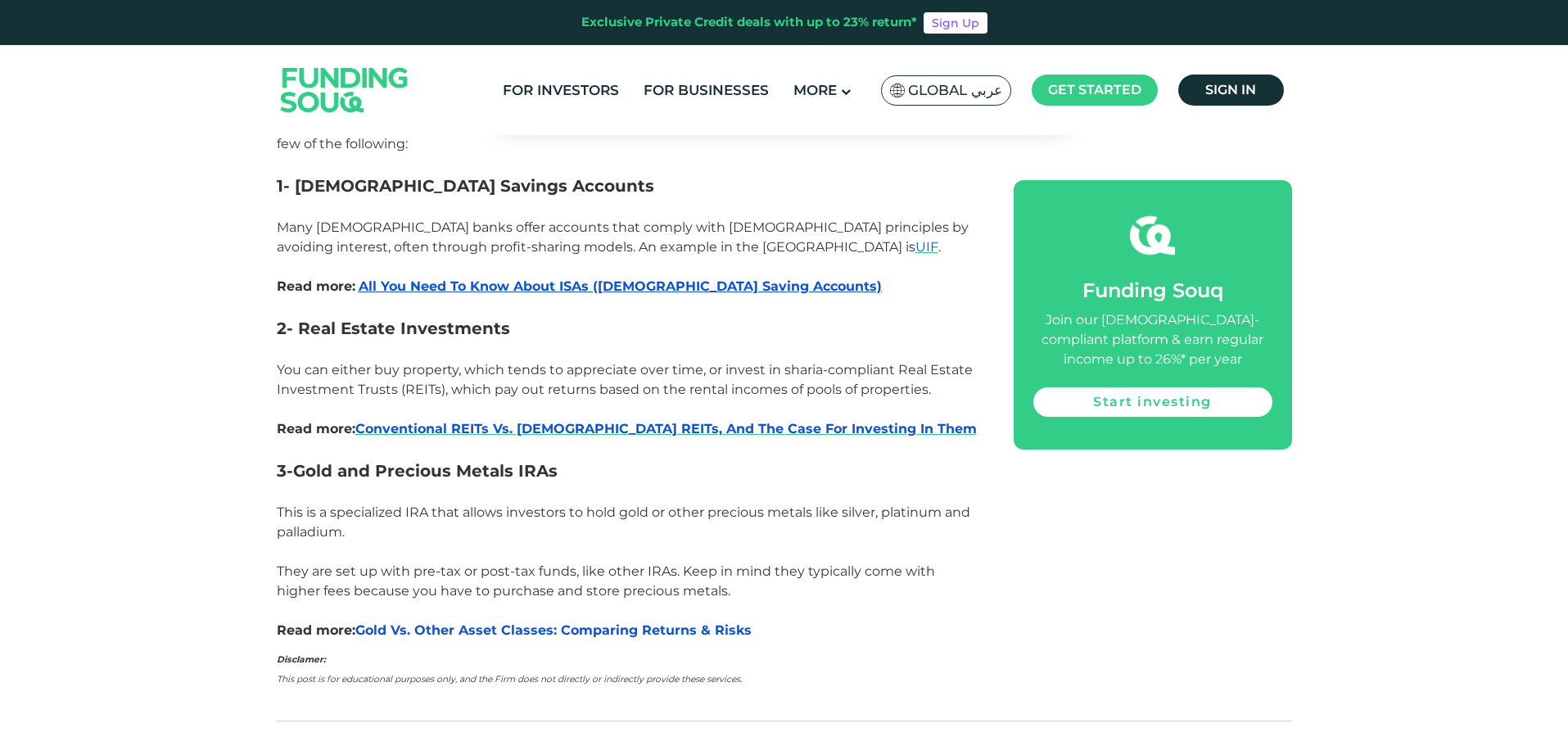
scroll to position [3522, 0]
drag, startPoint x: 276, startPoint y: 449, endPoint x: 834, endPoint y: 477, distance: 558.7
click at [834, 561] on p "They are set up with pre-tax or post-tax funds, like other IRAs. Keep in mind t…" at bounding box center [627, 581] width 700 height 40
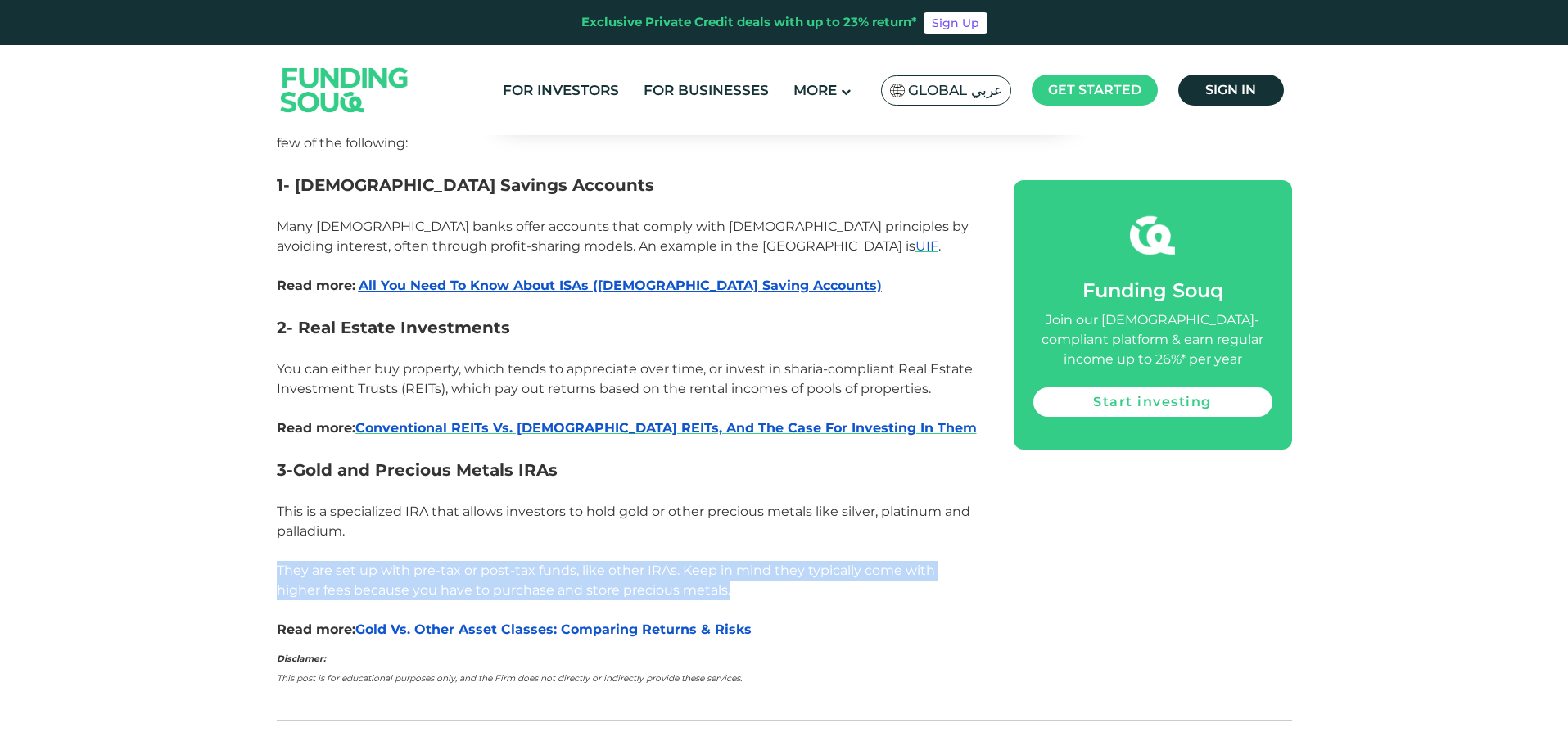
click at [834, 561] on p "They are set up with pre-tax or post-tax funds, like other IRAs. Keep in mind t…" at bounding box center [627, 581] width 700 height 40
click at [808, 561] on p "They are set up with pre-tax or post-tax funds, like other IRAs. Keep in mind t…" at bounding box center [627, 581] width 700 height 40
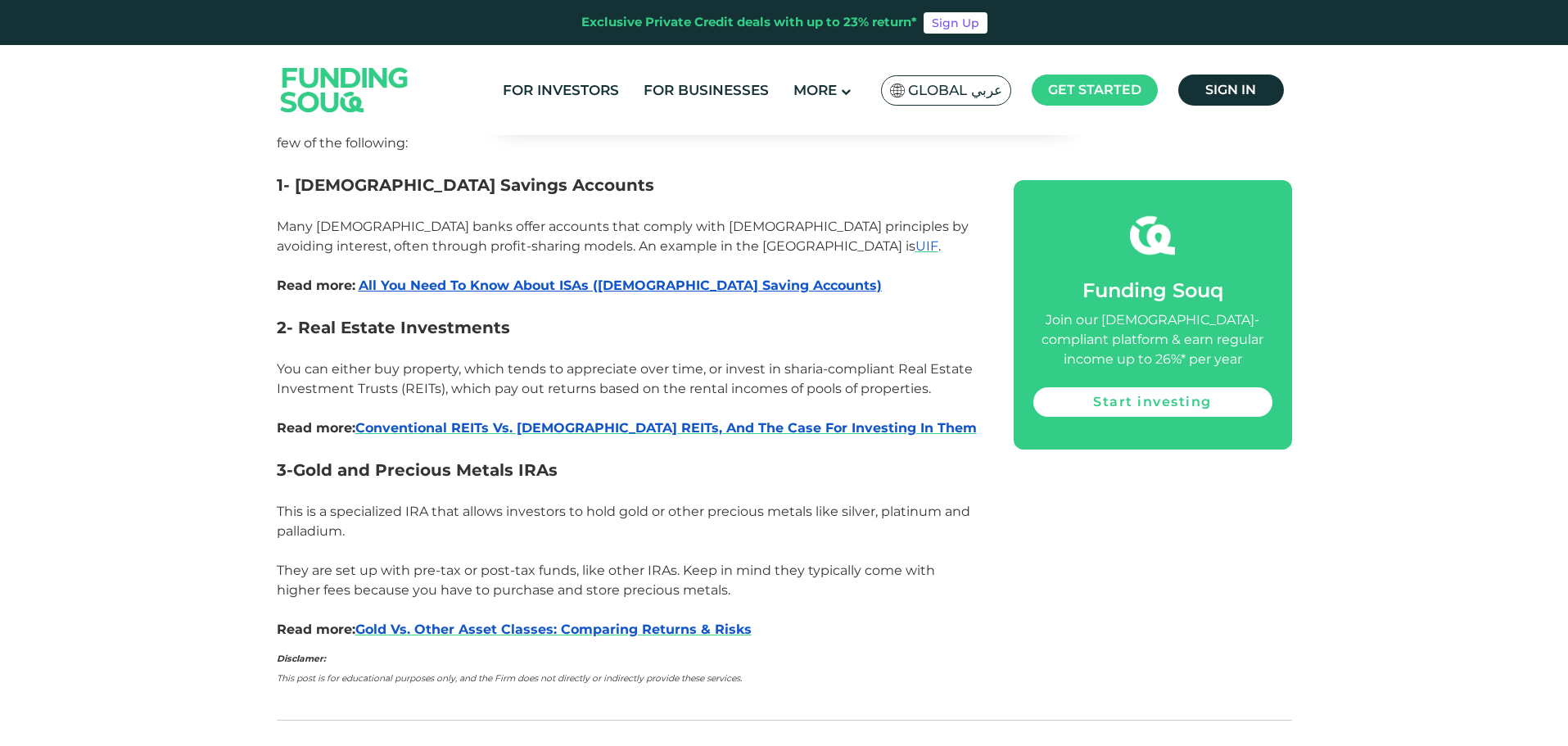
click at [815, 600] on p at bounding box center [627, 610] width 700 height 20
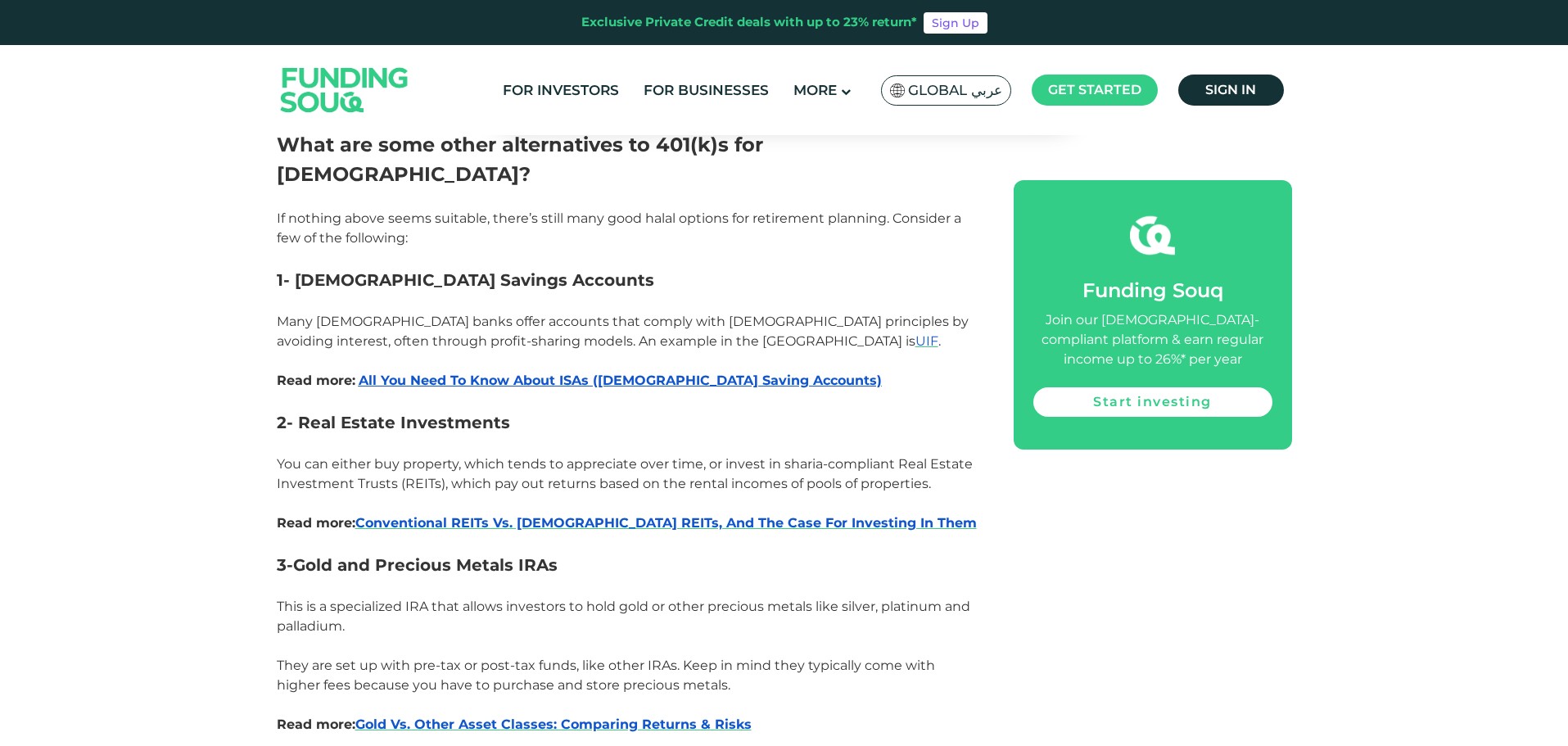
scroll to position [3277, 0]
